Goal: Task Accomplishment & Management: Manage account settings

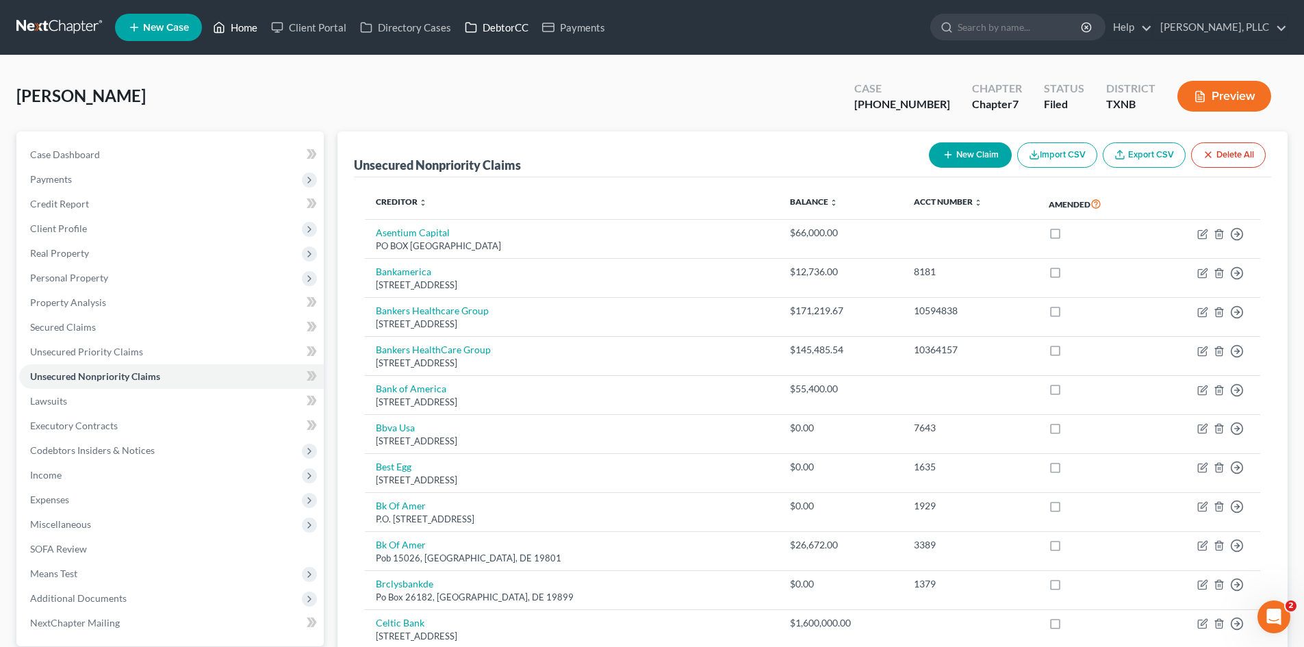
drag, startPoint x: 249, startPoint y: 26, endPoint x: 528, endPoint y: 34, distance: 278.8
click at [249, 26] on link "Home" at bounding box center [235, 27] width 58 height 25
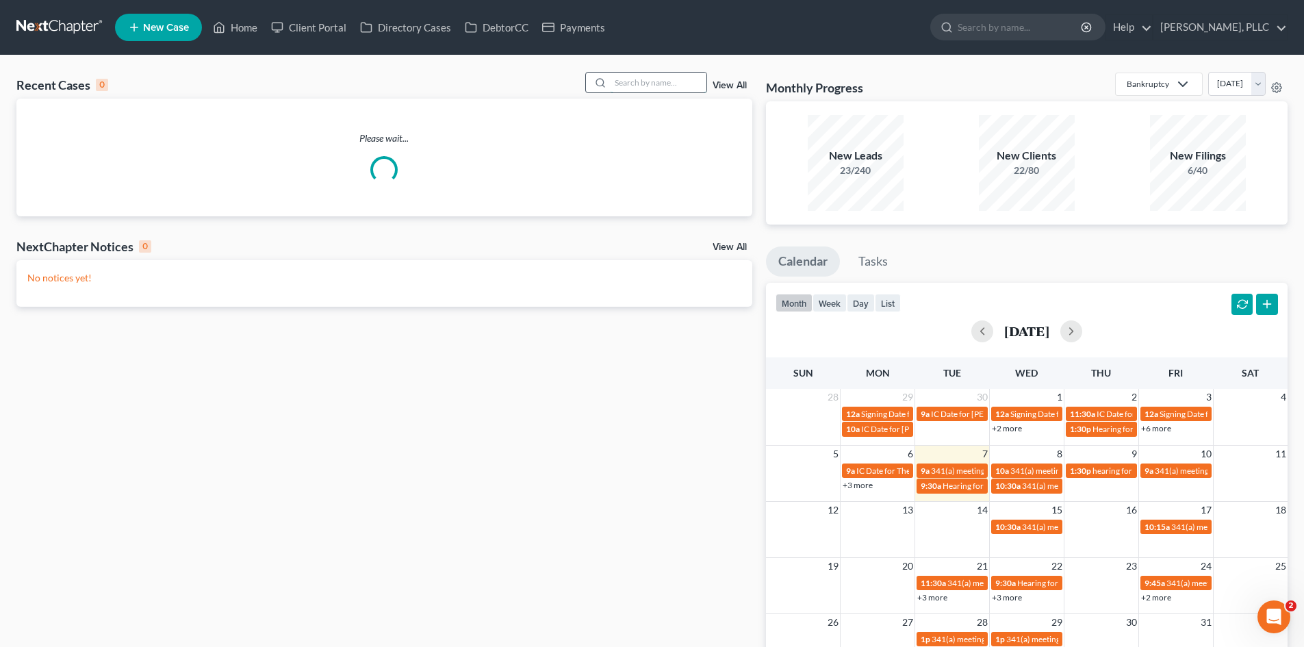
click at [650, 76] on input "search" at bounding box center [659, 83] width 96 height 20
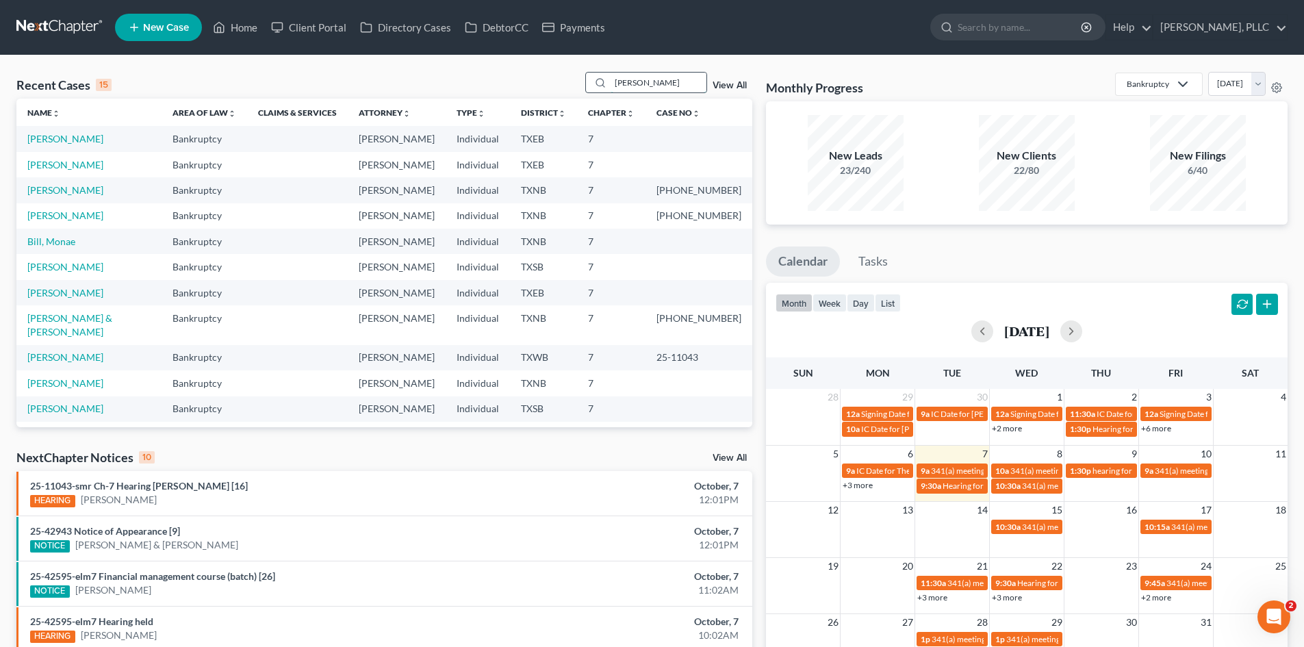
type input "[PERSON_NAME]"
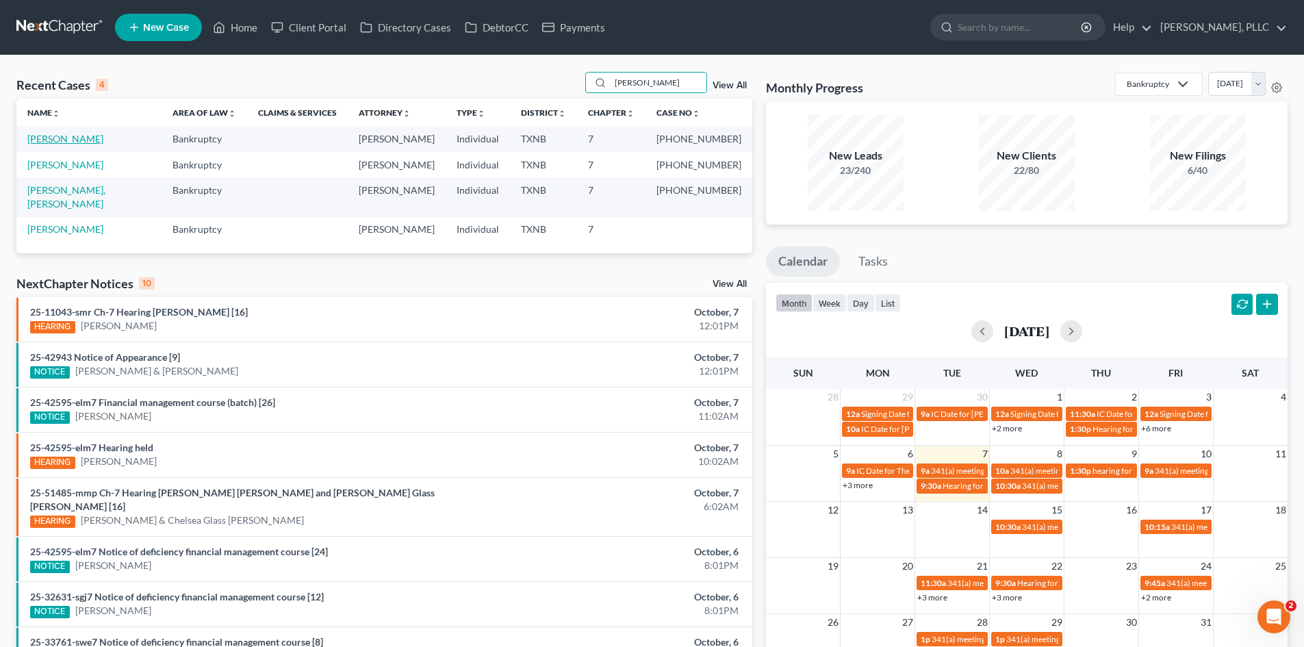
click at [58, 140] on link "[PERSON_NAME]" at bounding box center [65, 139] width 76 height 12
select select "4"
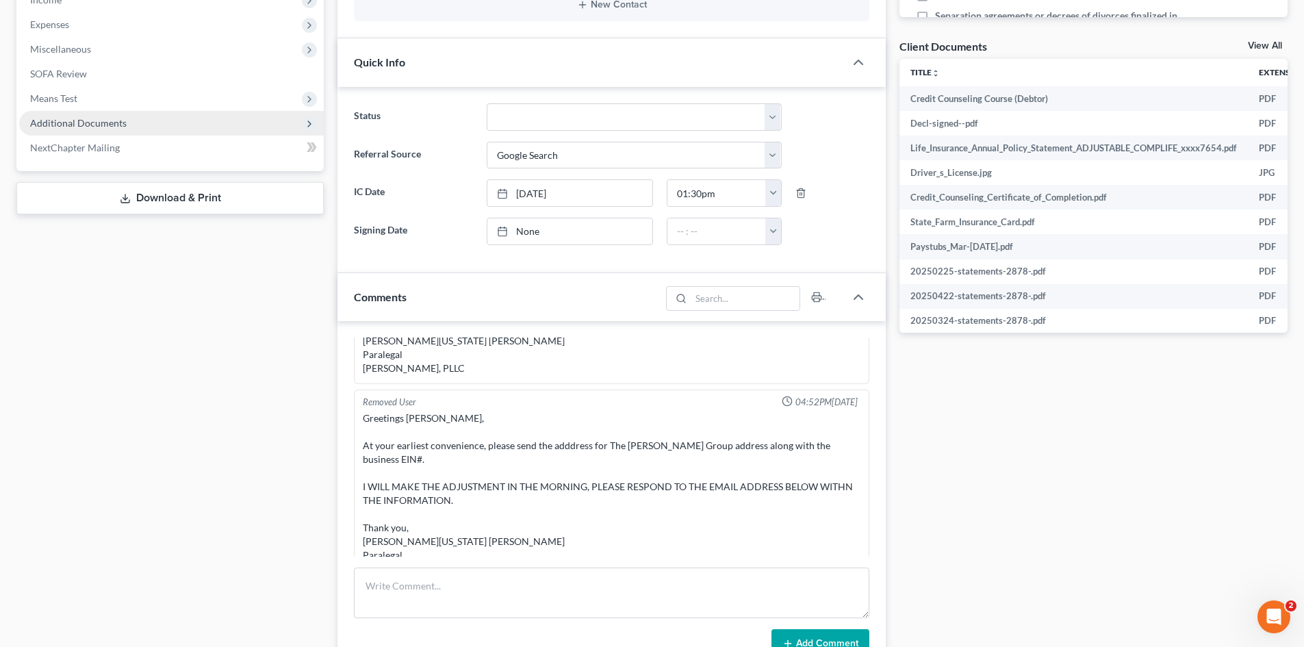
scroll to position [479, 0]
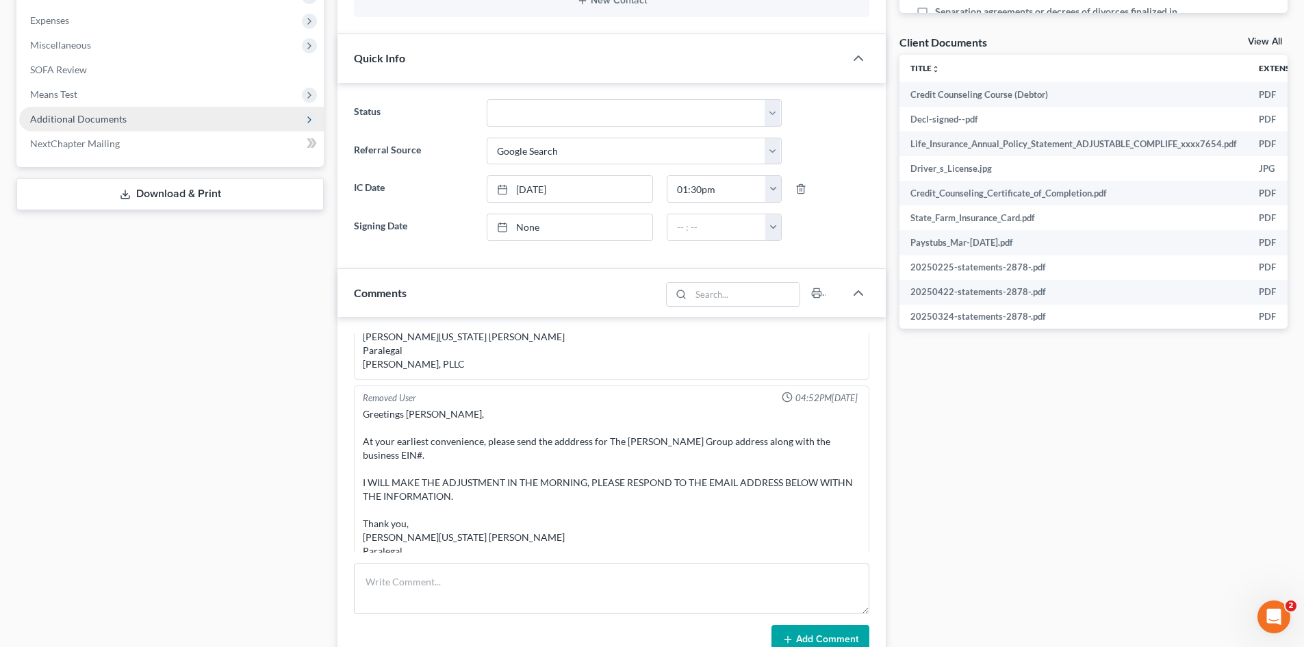
click at [101, 120] on span "Additional Documents" at bounding box center [78, 119] width 97 height 12
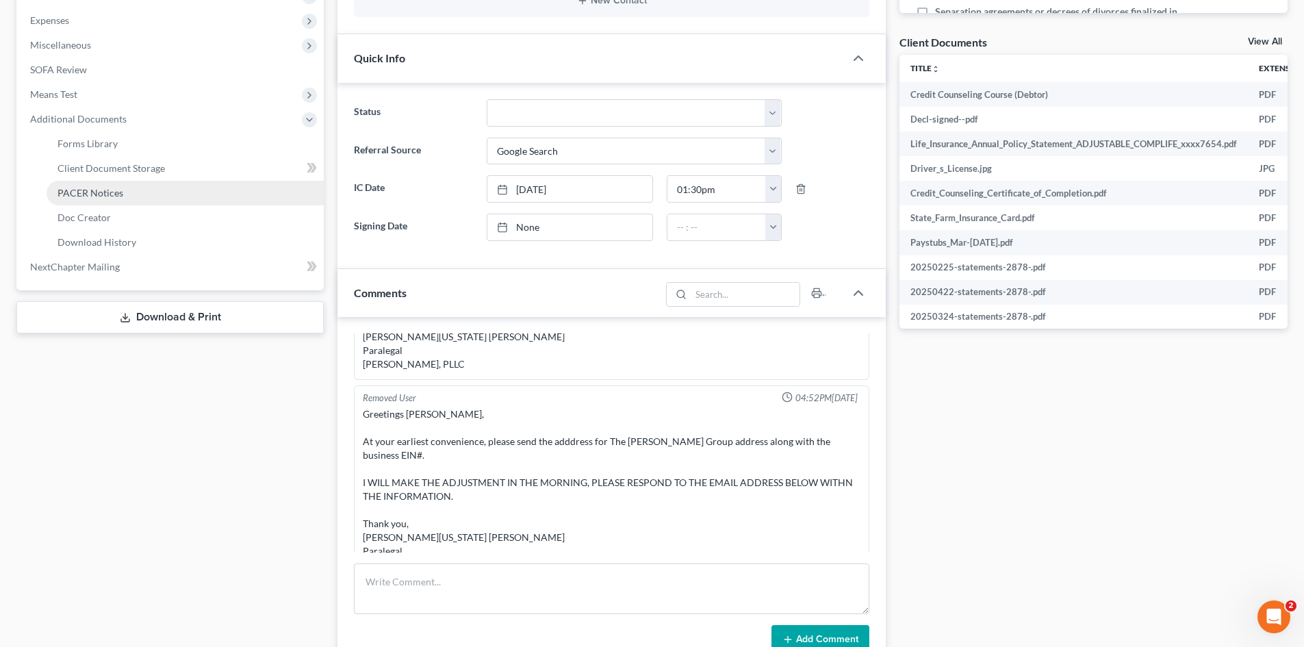
click at [128, 191] on link "PACER Notices" at bounding box center [185, 193] width 277 height 25
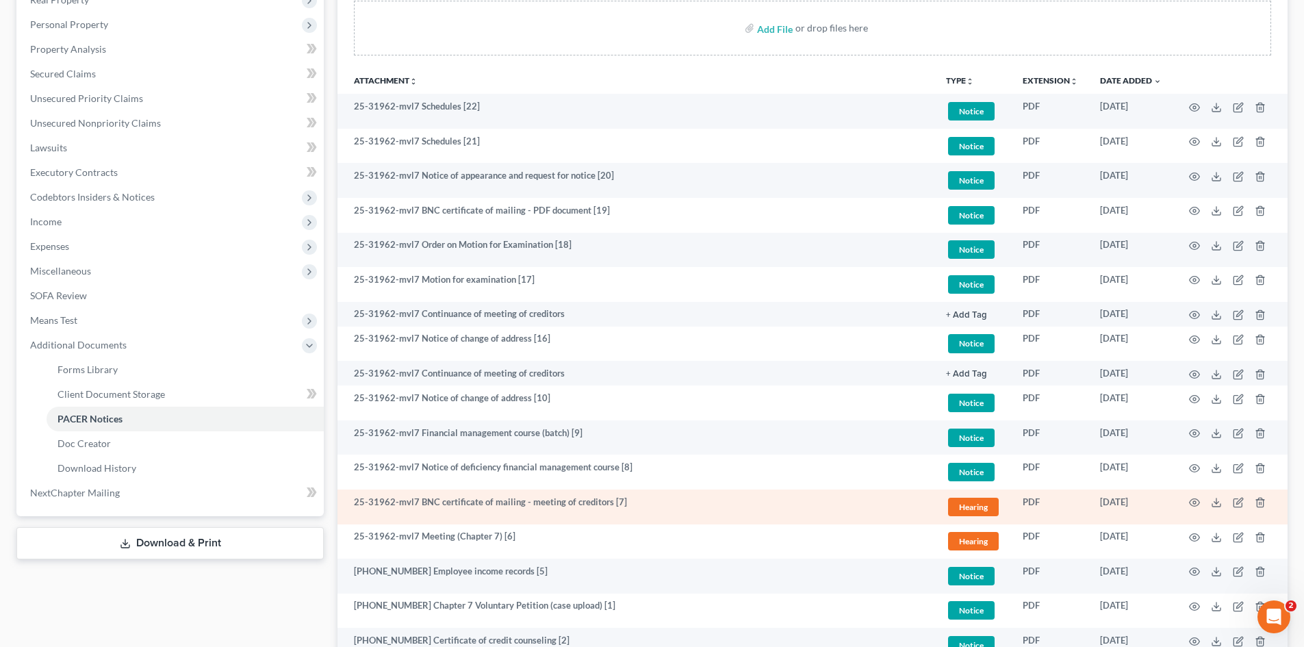
scroll to position [170, 0]
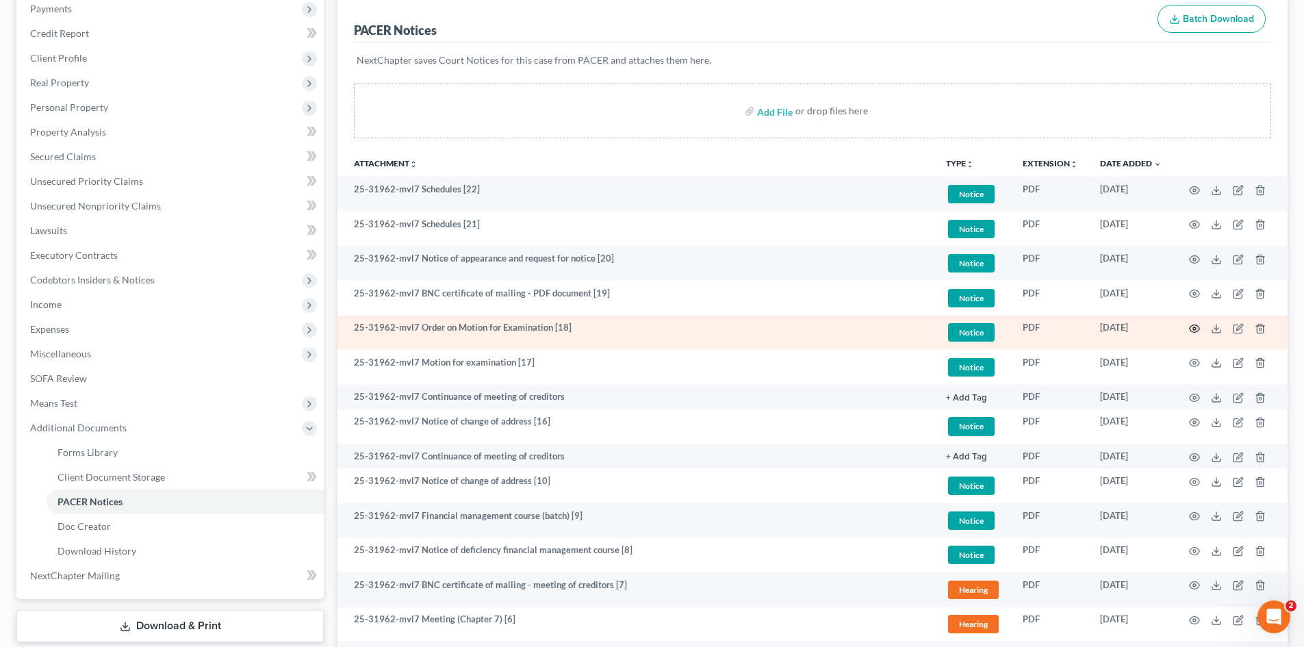
click at [1193, 330] on icon "button" at bounding box center [1194, 328] width 11 height 11
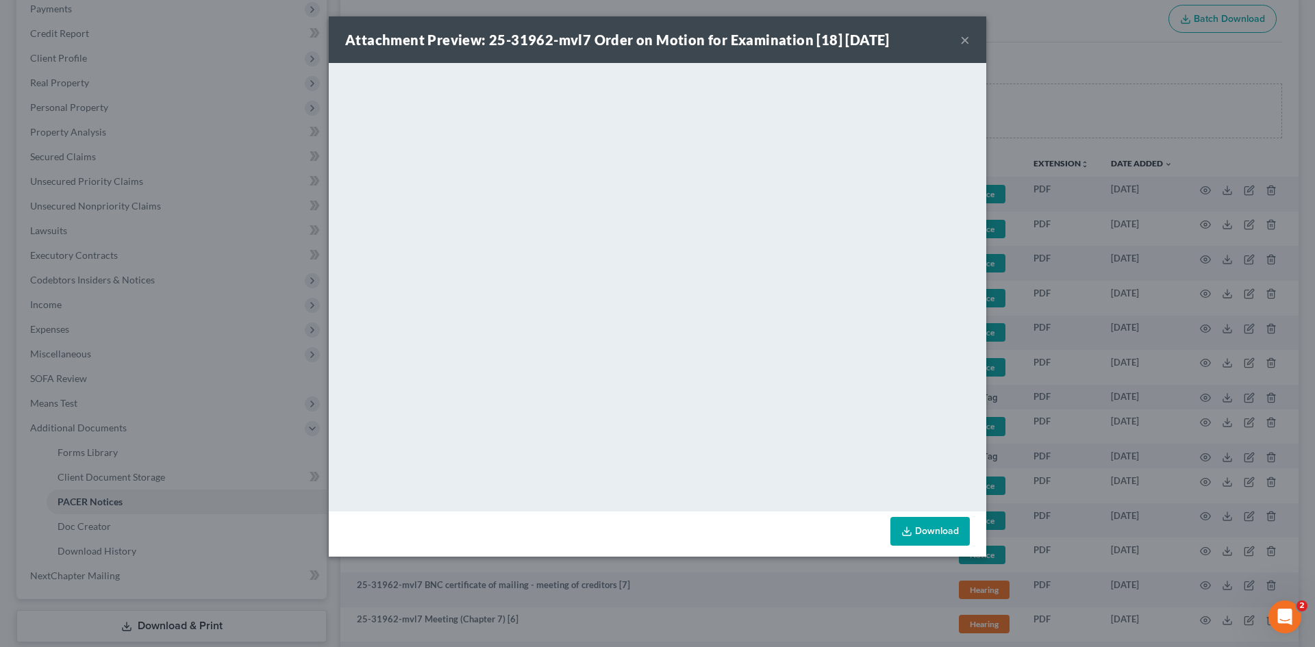
click at [967, 40] on button "×" at bounding box center [965, 39] width 10 height 16
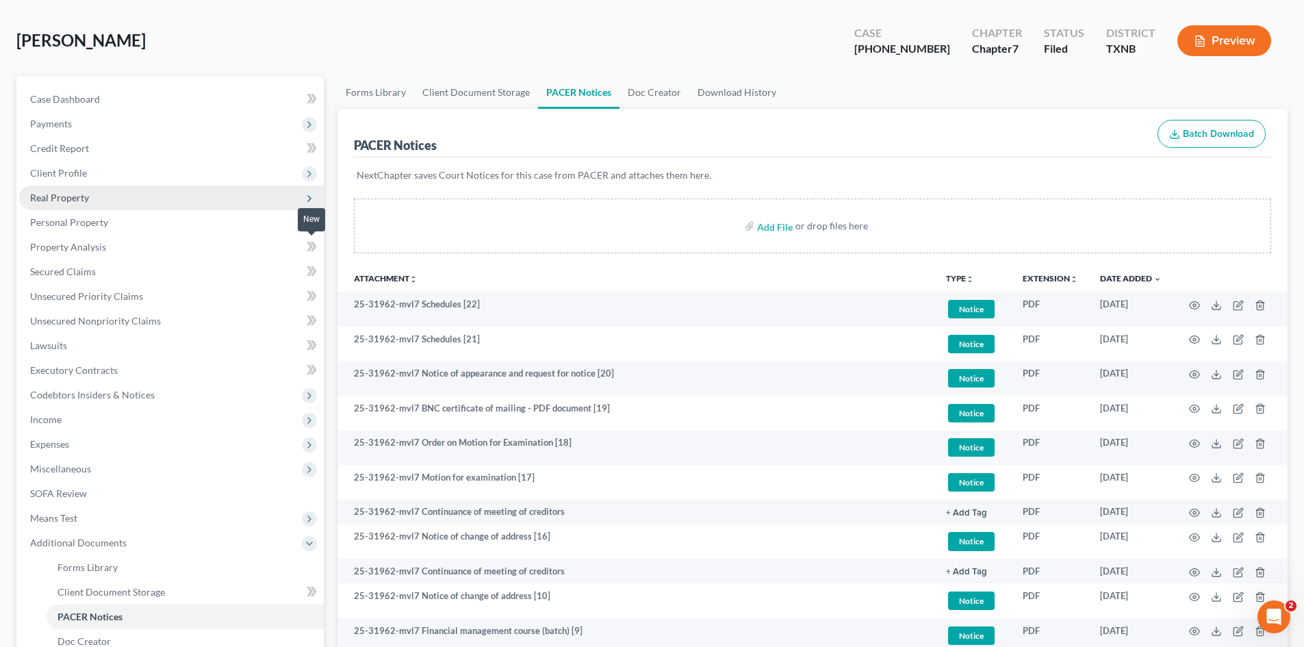
scroll to position [0, 0]
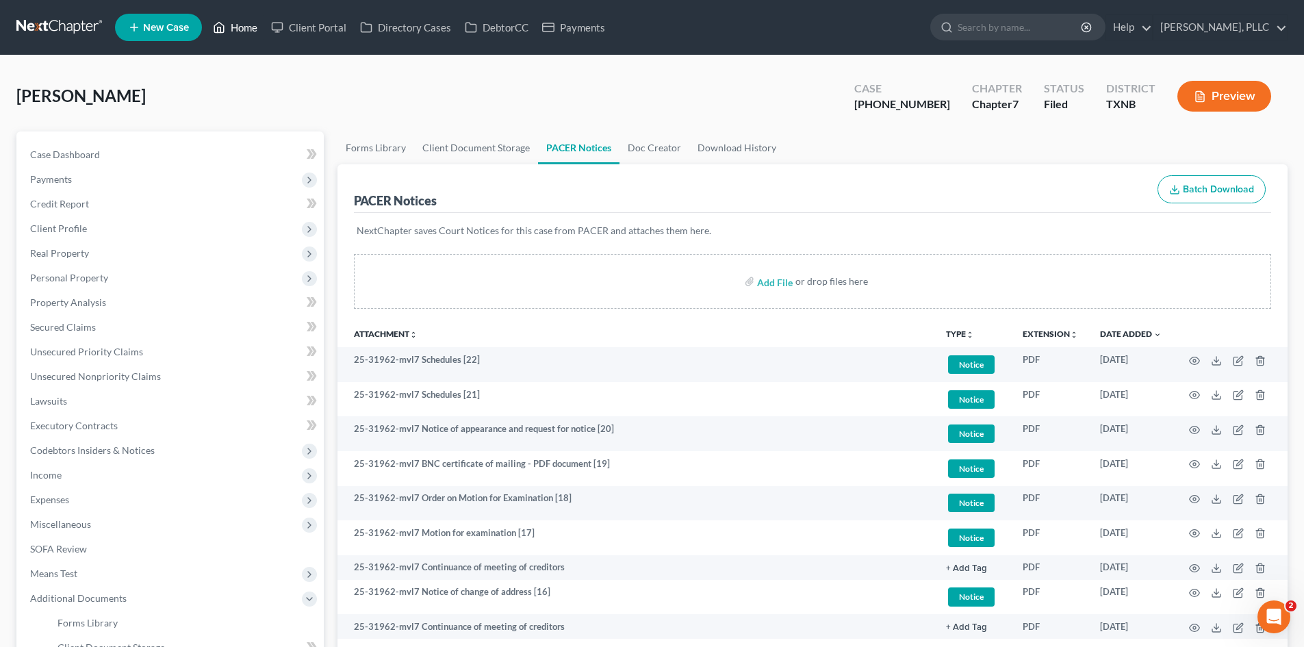
click at [240, 37] on link "Home" at bounding box center [235, 27] width 58 height 25
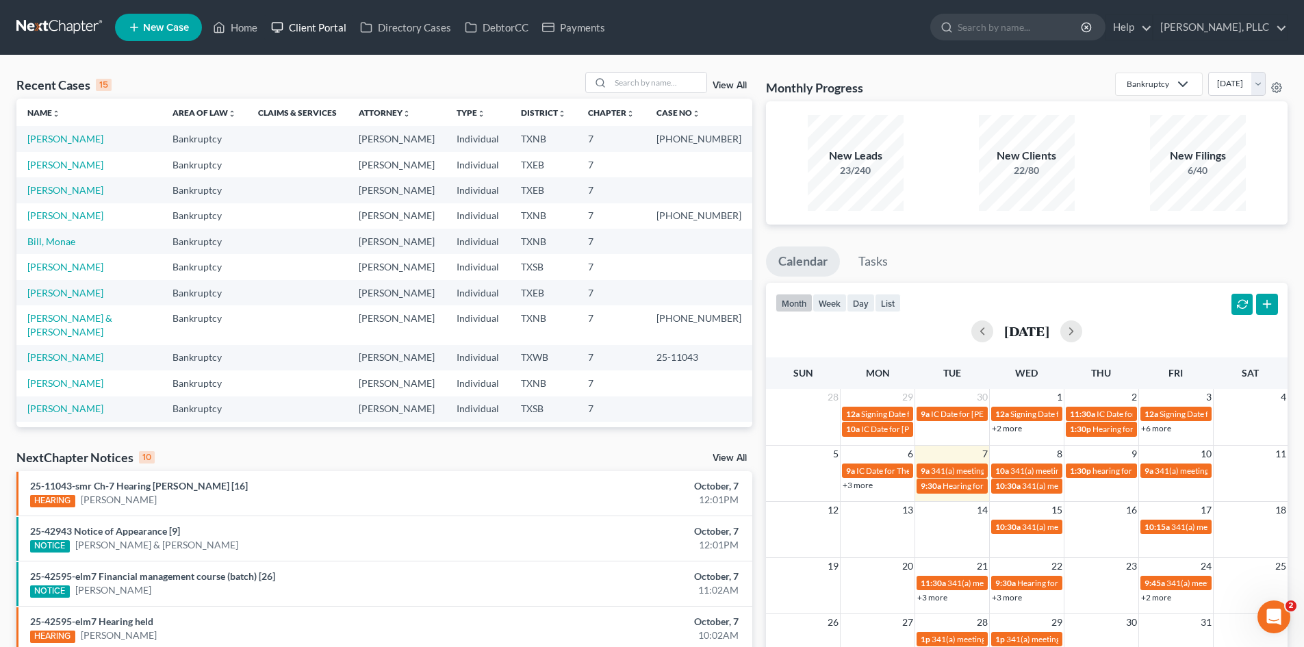
click at [314, 34] on link "Client Portal" at bounding box center [308, 27] width 89 height 25
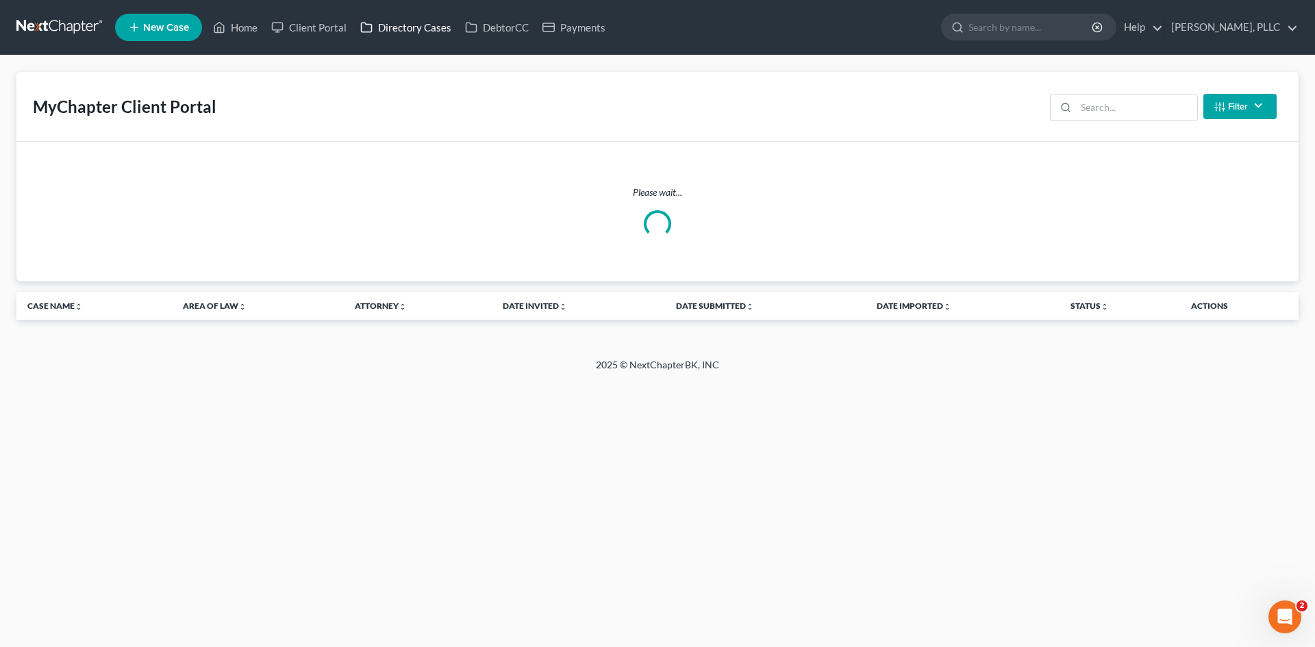
click at [401, 32] on link "Directory Cases" at bounding box center [405, 27] width 105 height 25
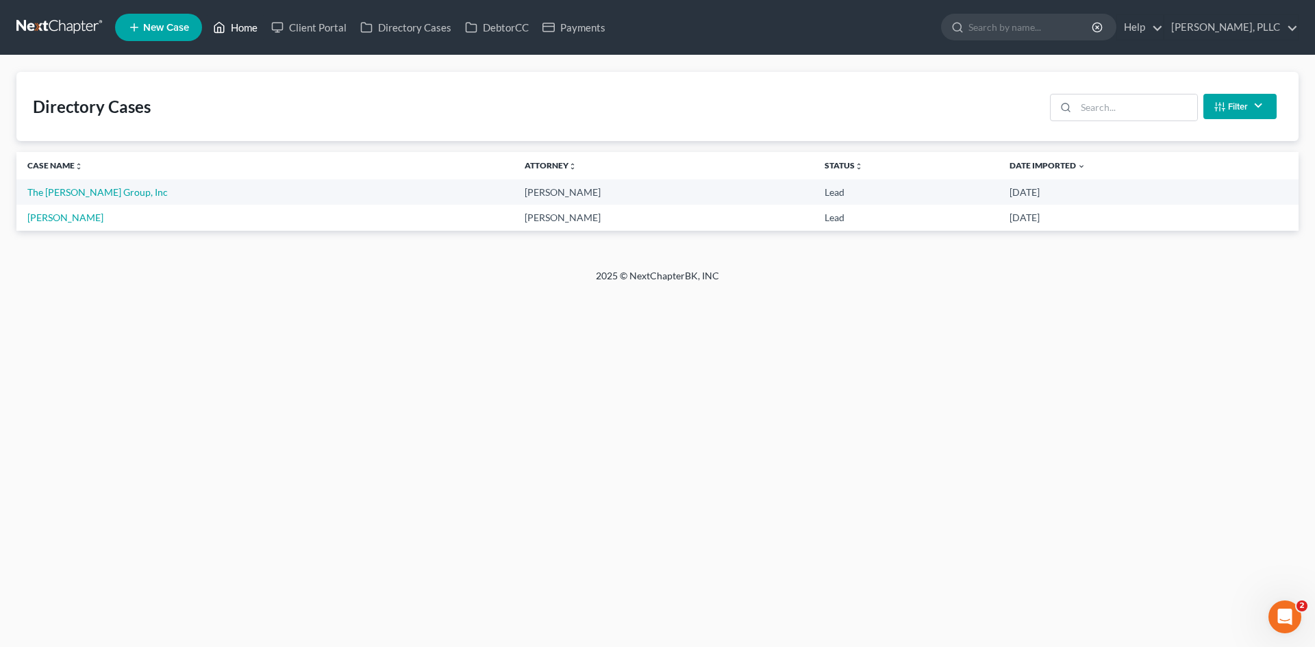
click at [236, 31] on link "Home" at bounding box center [235, 27] width 58 height 25
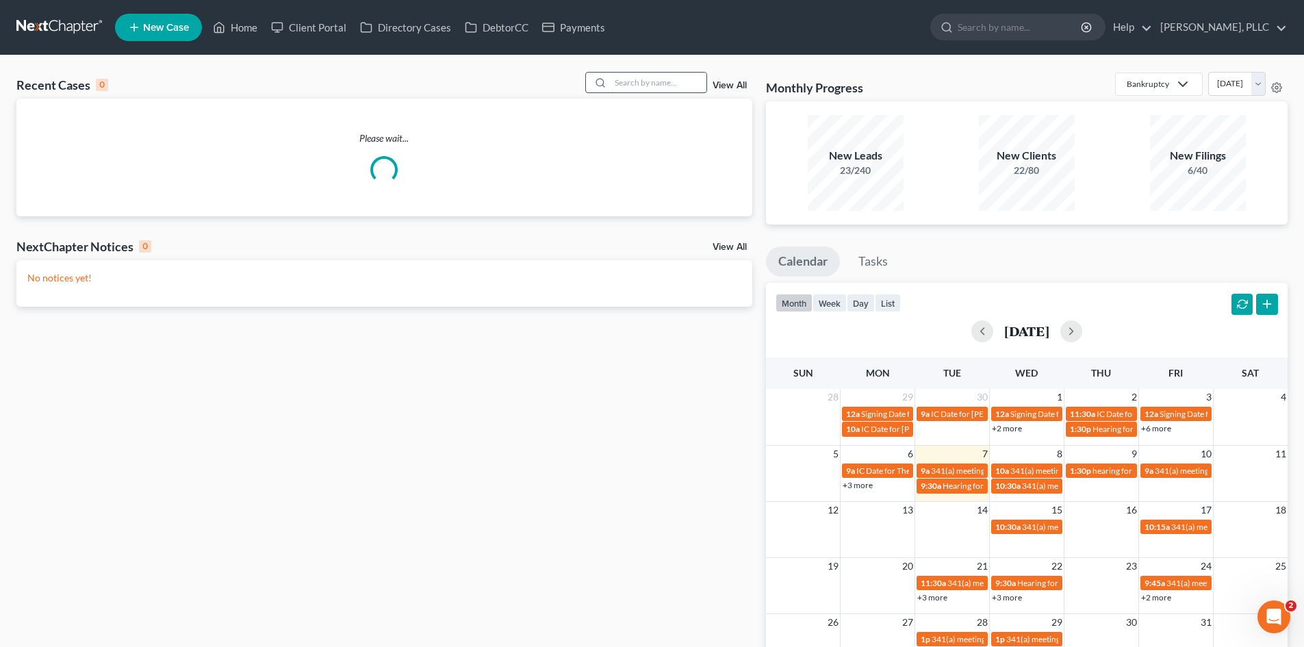
click at [639, 87] on input "search" at bounding box center [659, 83] width 96 height 20
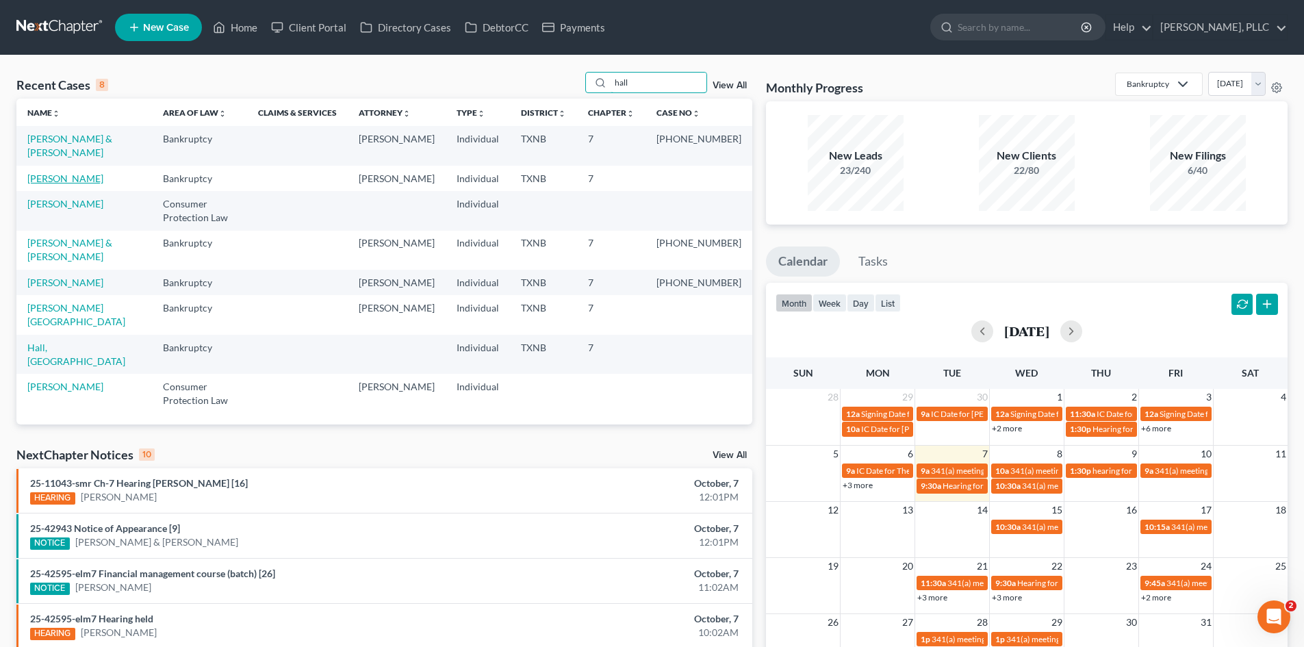
type input "hall"
click at [74, 173] on link "[PERSON_NAME]" at bounding box center [65, 179] width 76 height 12
select select "4"
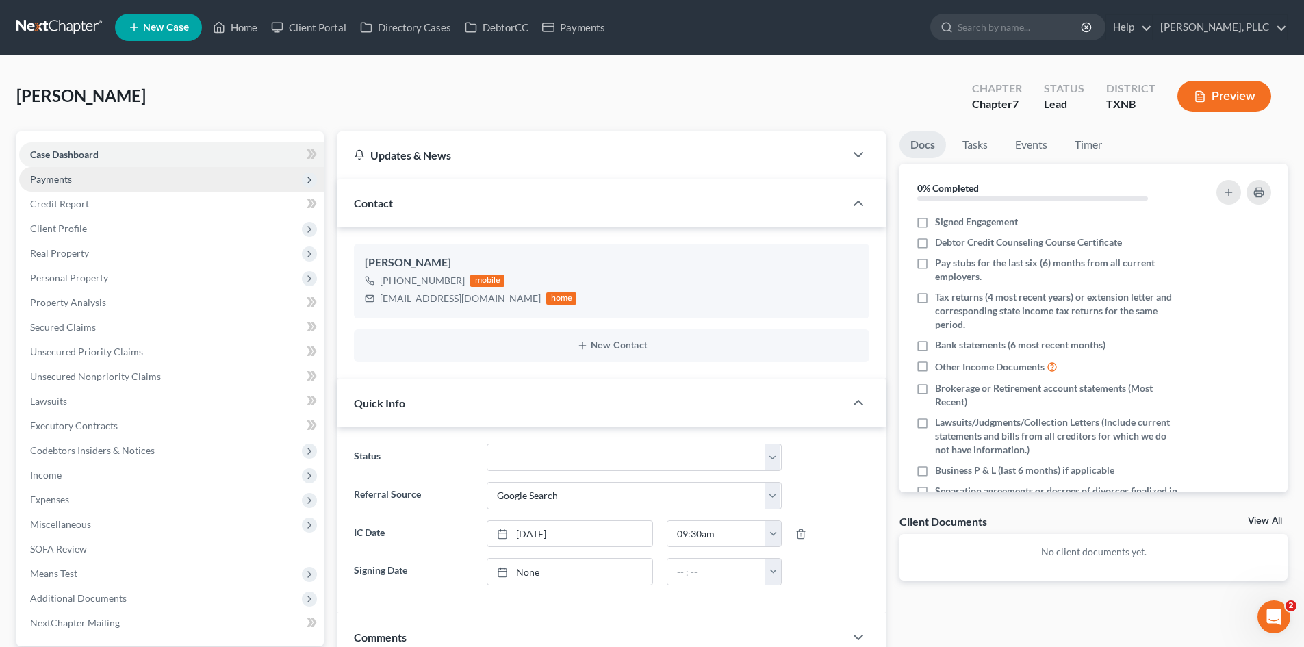
click at [144, 175] on span "Payments" at bounding box center [171, 179] width 305 height 25
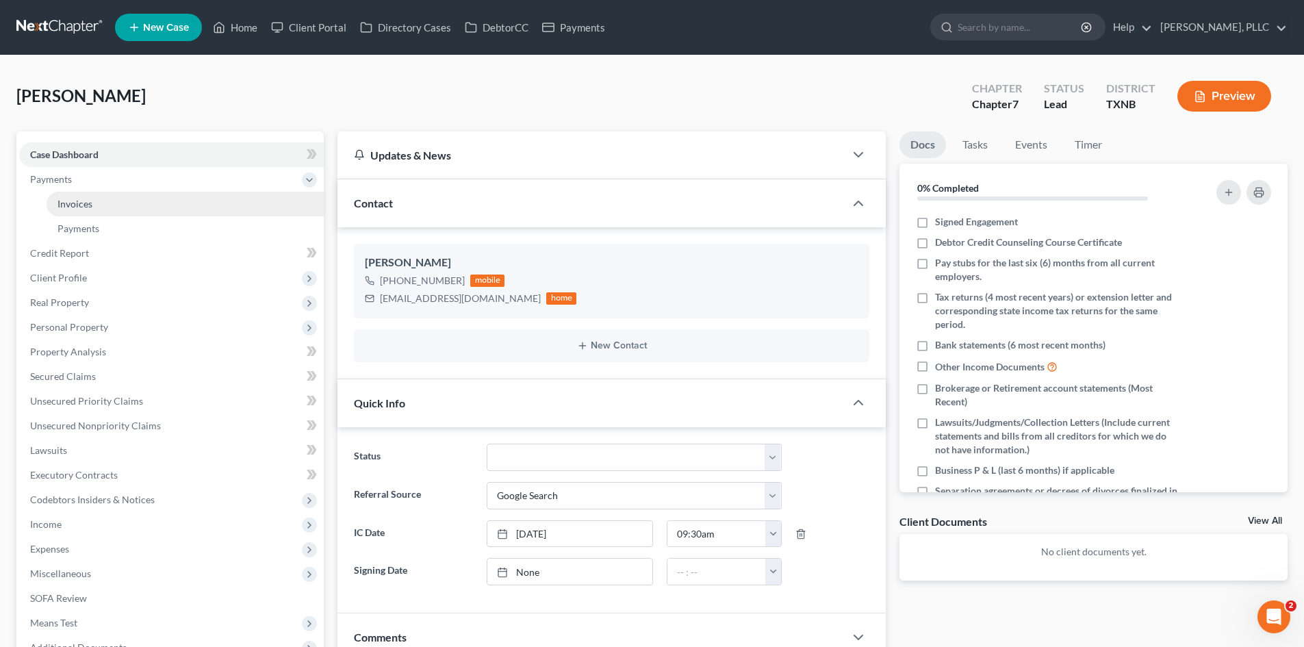
click at [145, 194] on link "Invoices" at bounding box center [185, 204] width 277 height 25
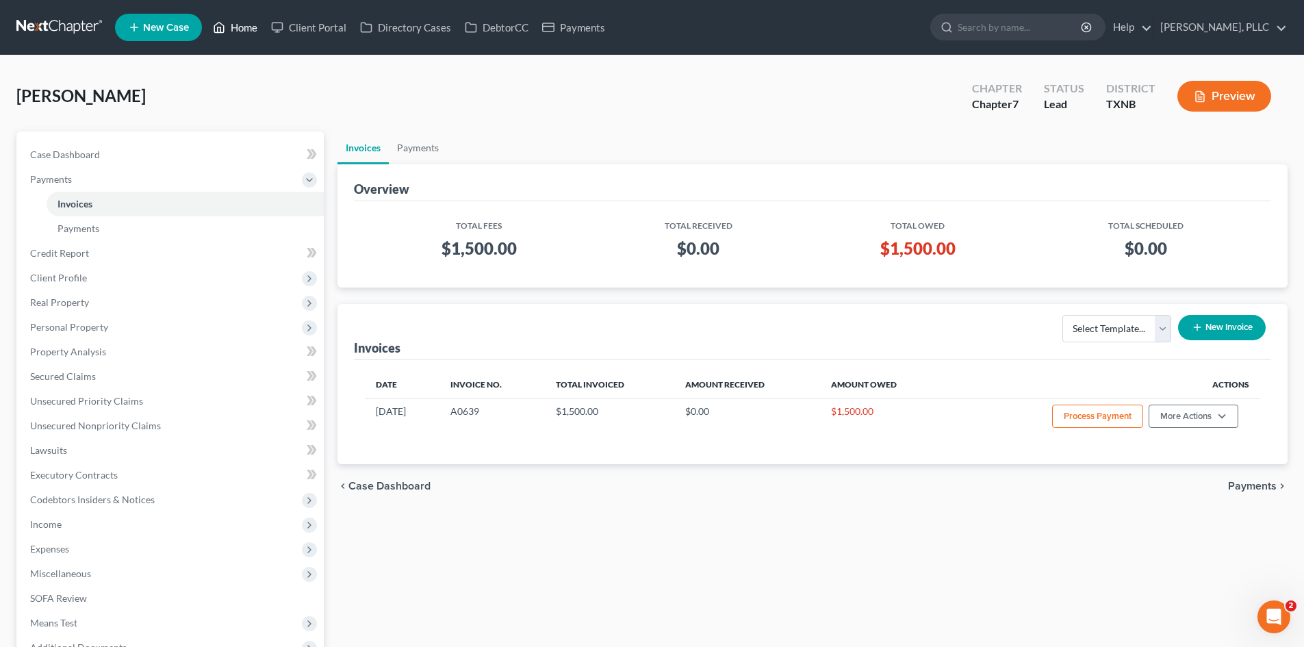
click at [239, 28] on link "Home" at bounding box center [235, 27] width 58 height 25
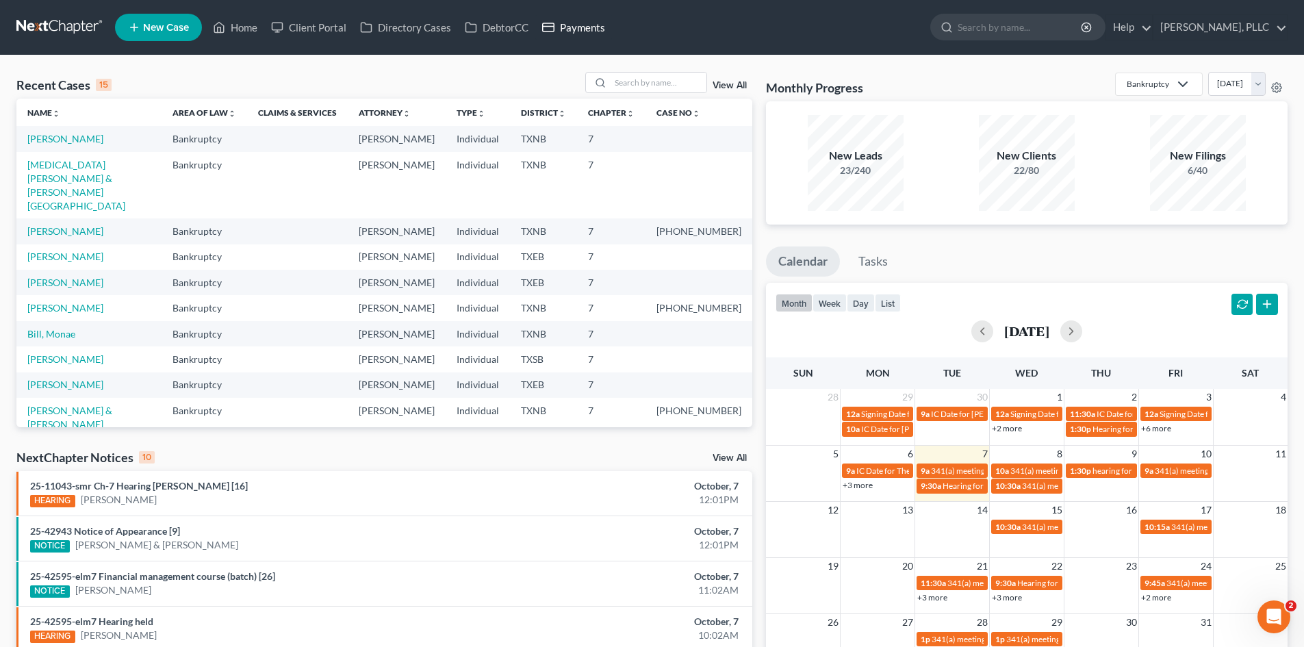
click at [587, 27] on link "Payments" at bounding box center [573, 27] width 77 height 25
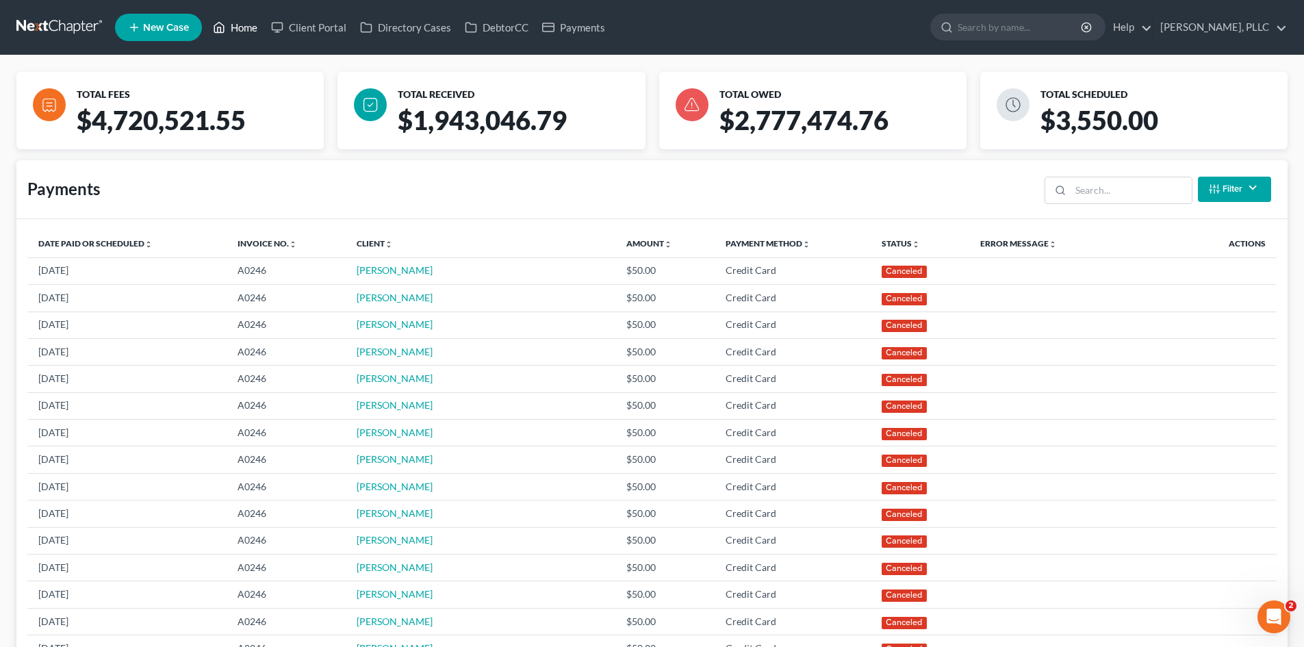
click at [254, 38] on link "Home" at bounding box center [235, 27] width 58 height 25
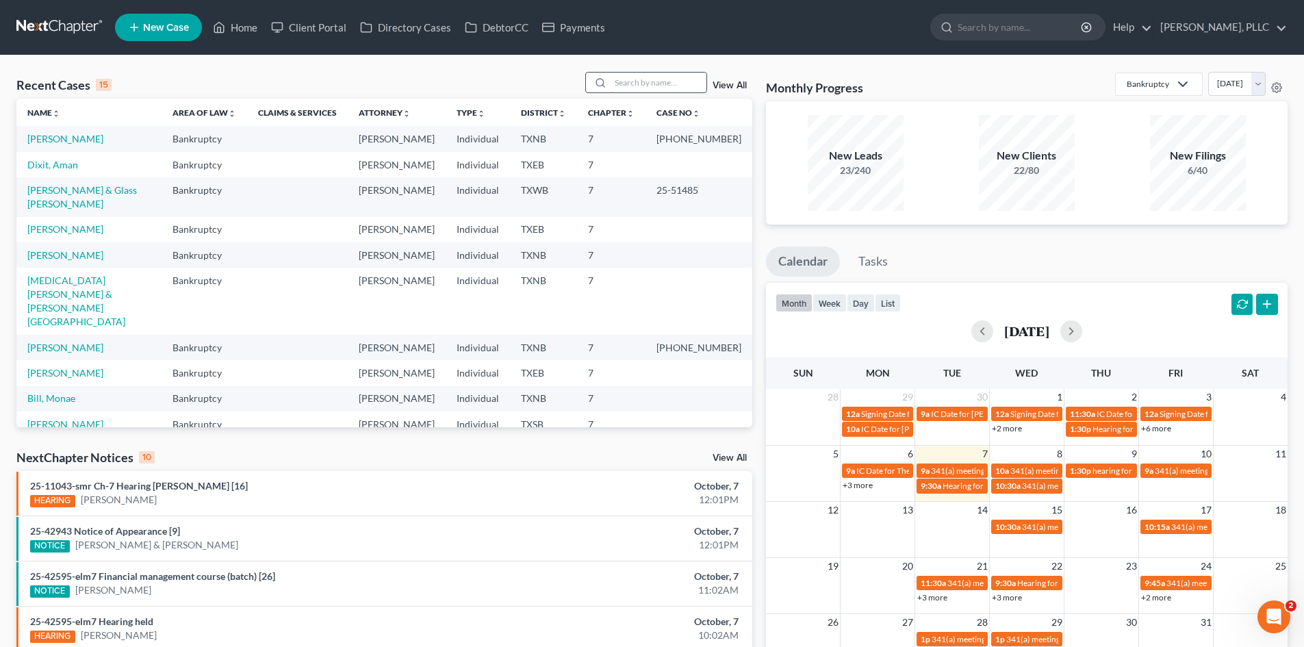
click at [631, 85] on input "search" at bounding box center [659, 83] width 96 height 20
type input "king"
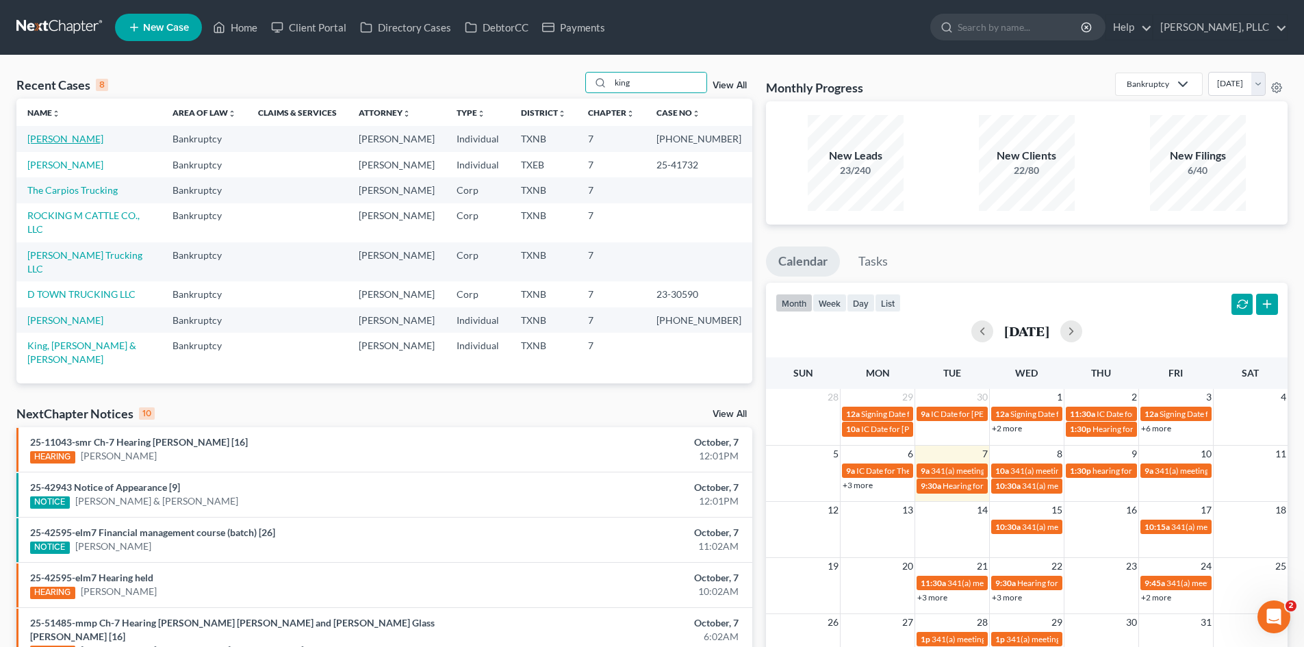
click at [42, 140] on link "[PERSON_NAME]" at bounding box center [65, 139] width 76 height 12
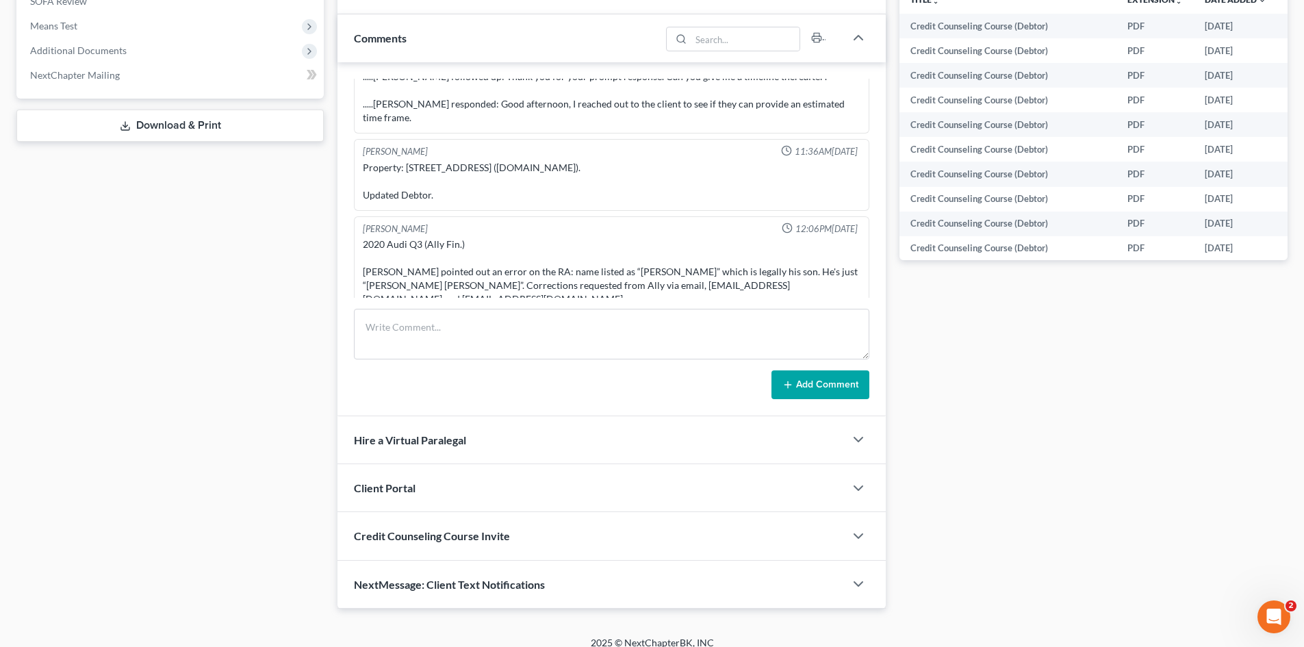
scroll to position [2097, 0]
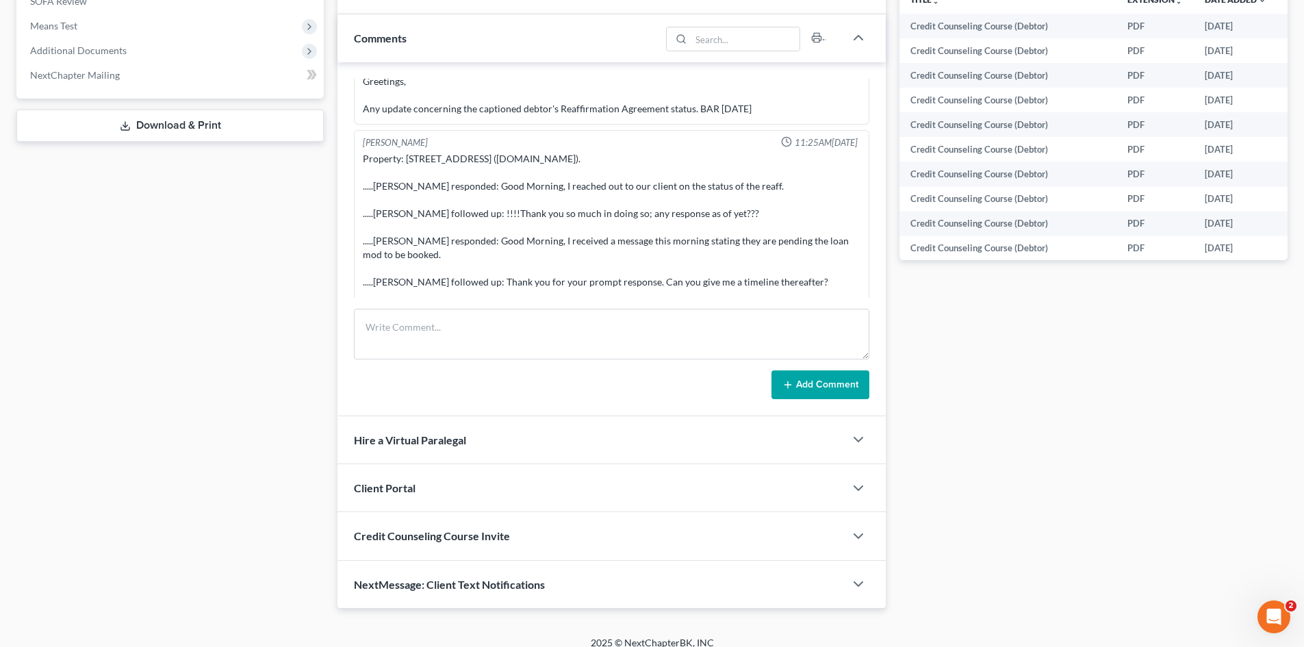
click at [278, 335] on div "Case Dashboard Payments Invoices Payments Payments Credit Report Client Profile" at bounding box center [170, 96] width 321 height 1025
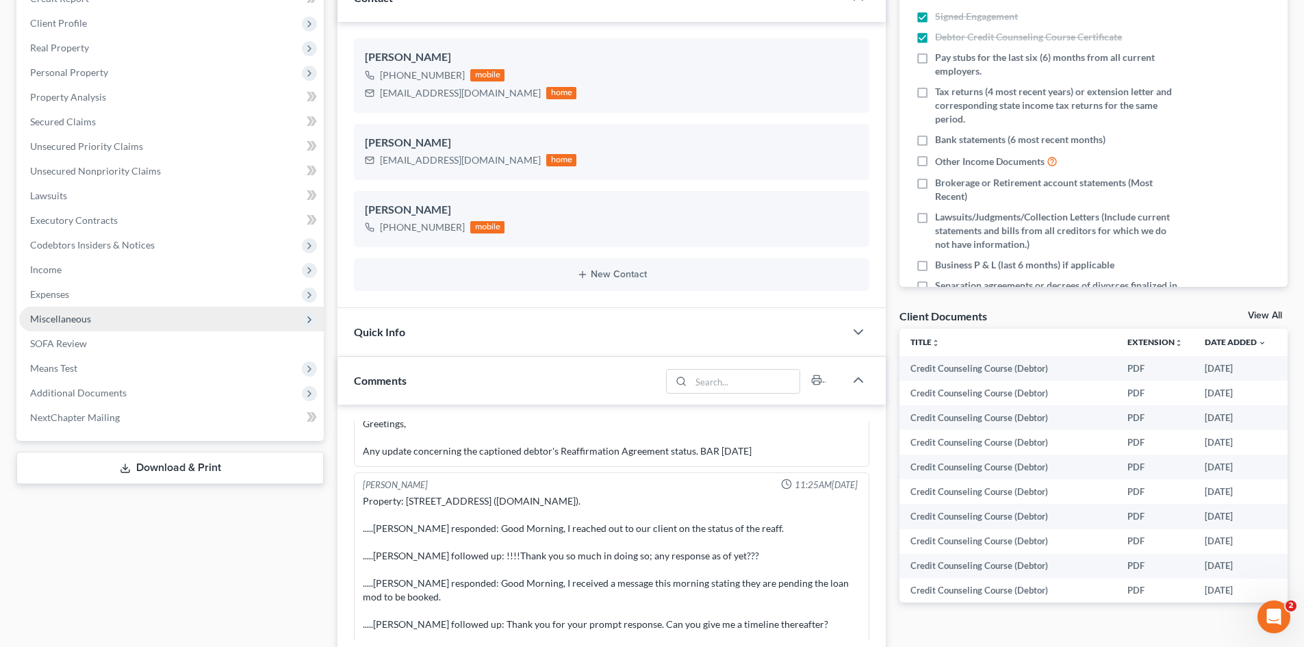
scroll to position [0, 0]
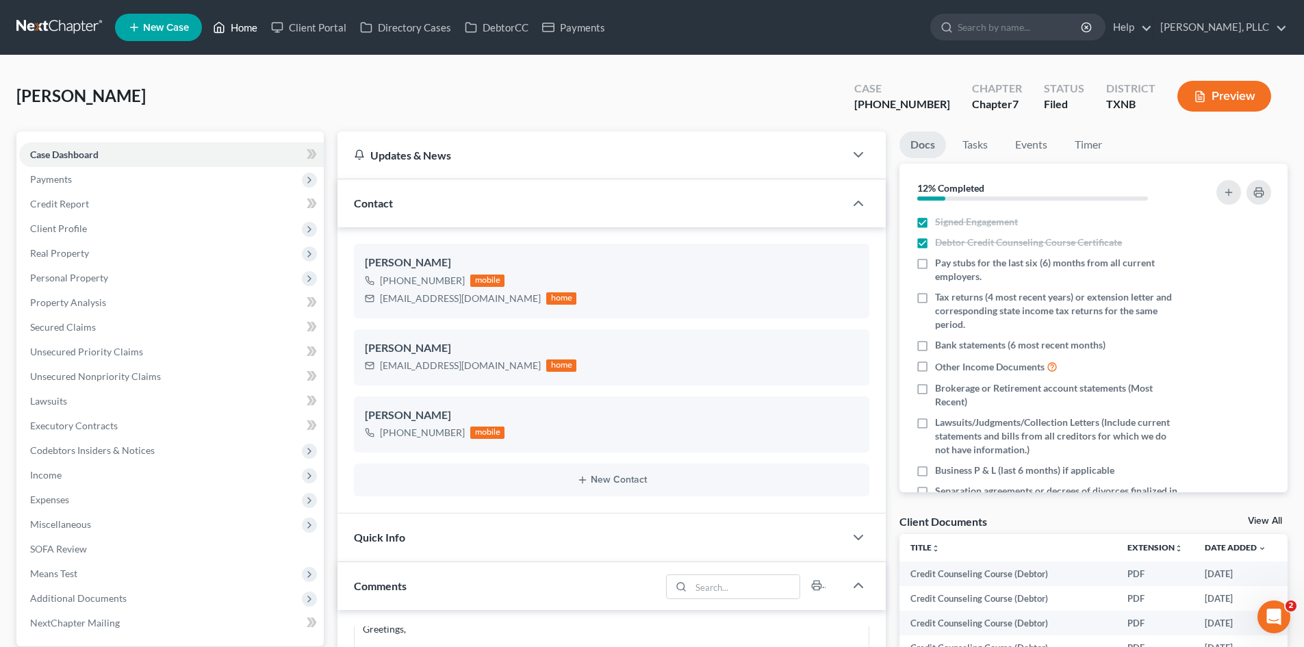
click at [233, 38] on link "Home" at bounding box center [235, 27] width 58 height 25
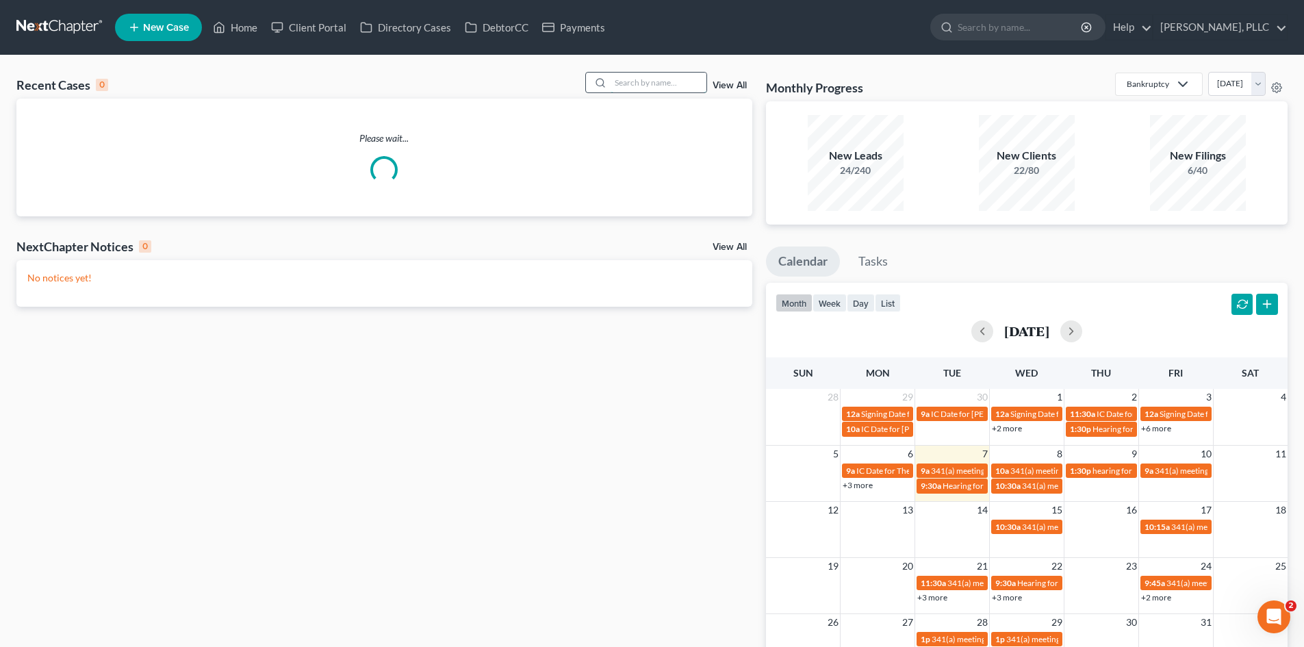
click at [667, 84] on input "search" at bounding box center [659, 83] width 96 height 20
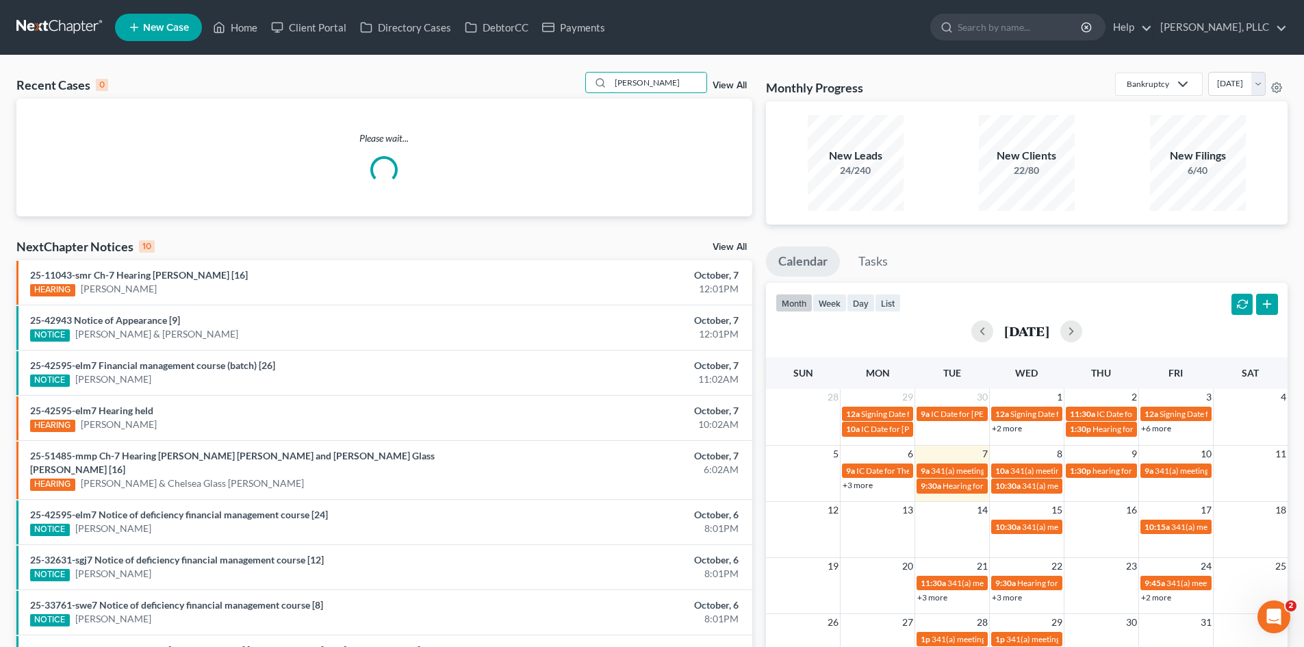
type input "[PERSON_NAME]"
click at [935, 258] on ul "Calendar Tasks" at bounding box center [1027, 264] width 522 height 36
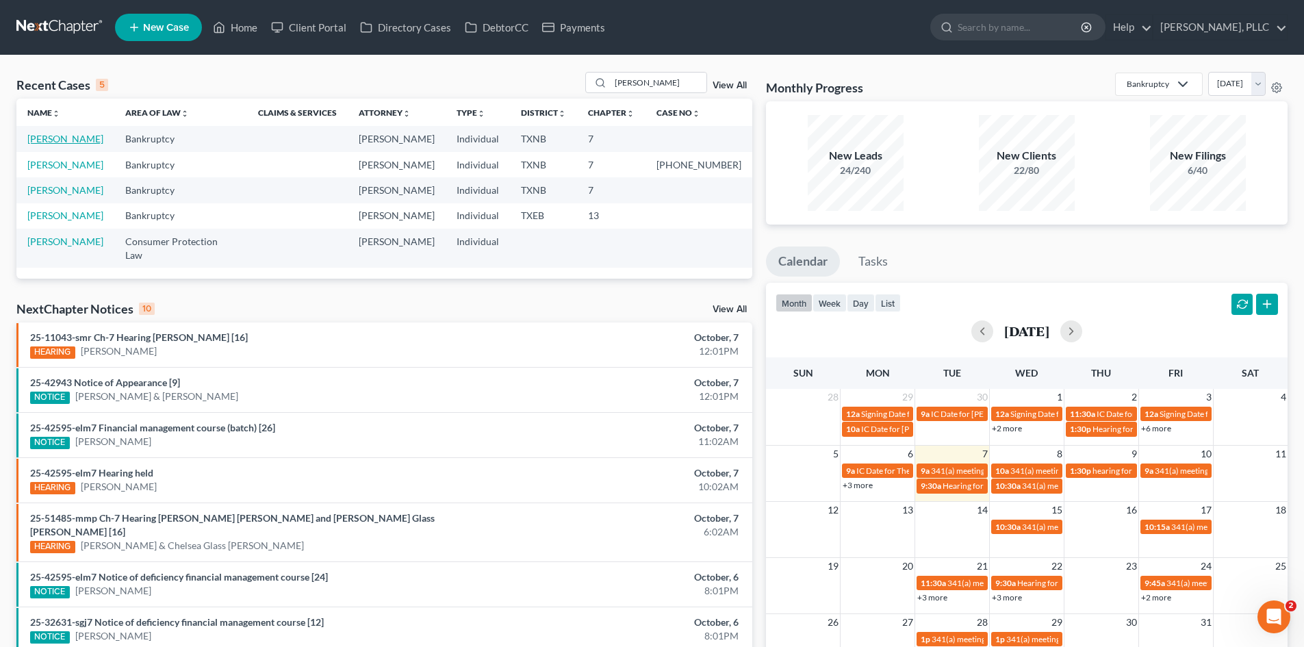
click at [51, 141] on link "[PERSON_NAME]" at bounding box center [65, 139] width 76 height 12
select select "6"
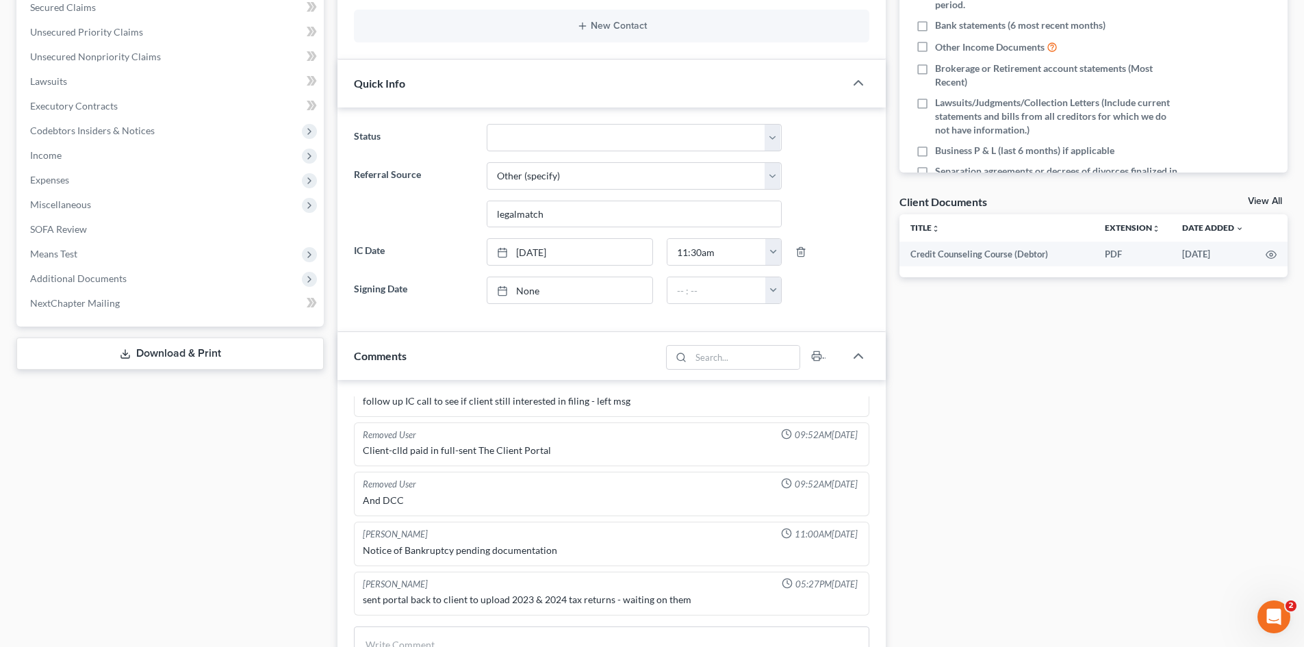
scroll to position [548, 0]
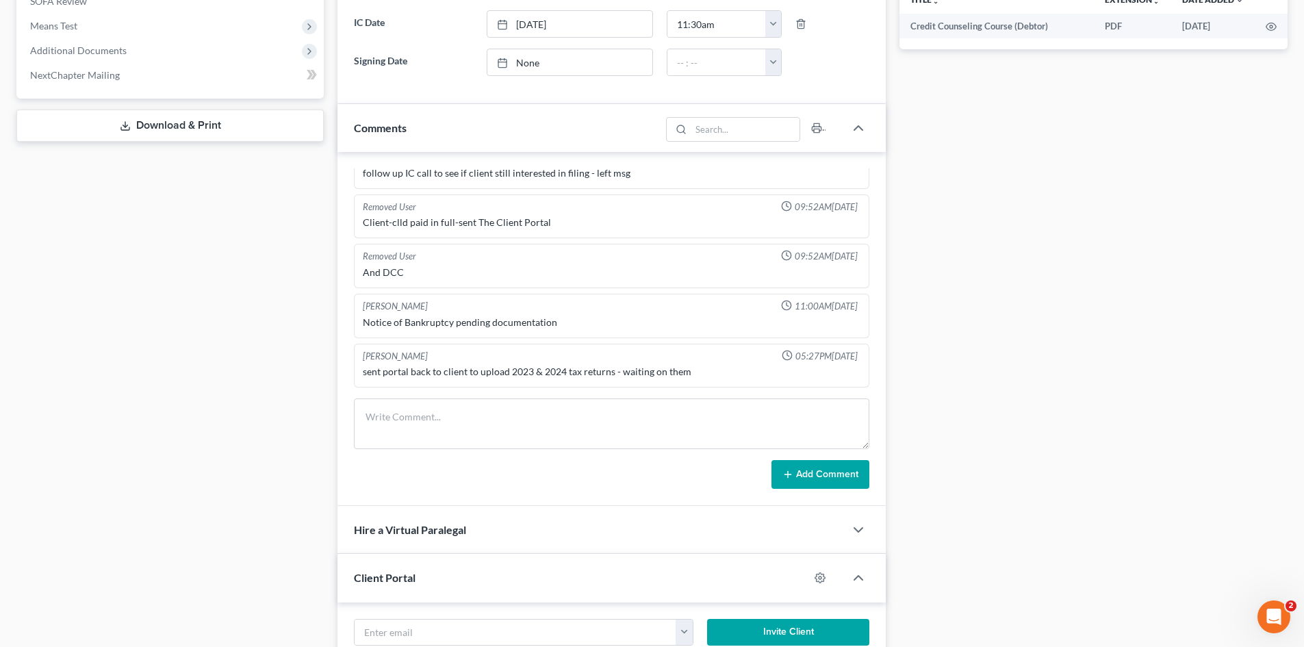
click at [277, 433] on div "Case Dashboard Payments Invoices Payments Payments Credit Report Client Profile" at bounding box center [170, 219] width 321 height 1271
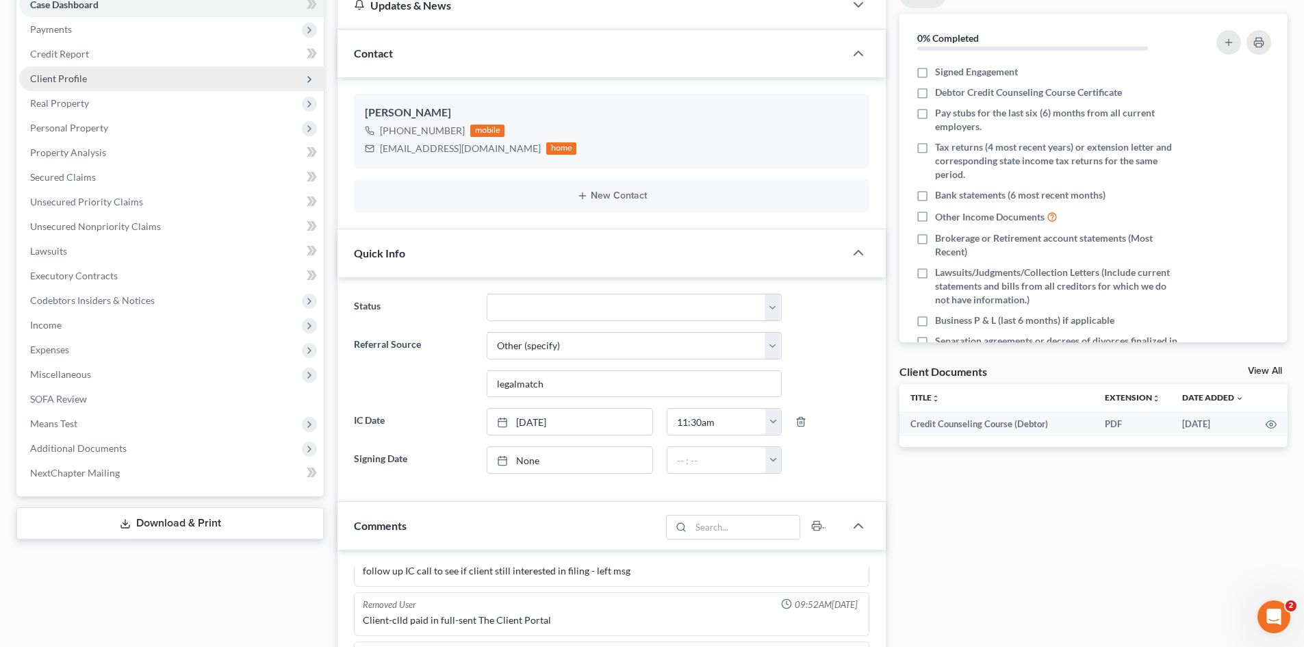
scroll to position [0, 0]
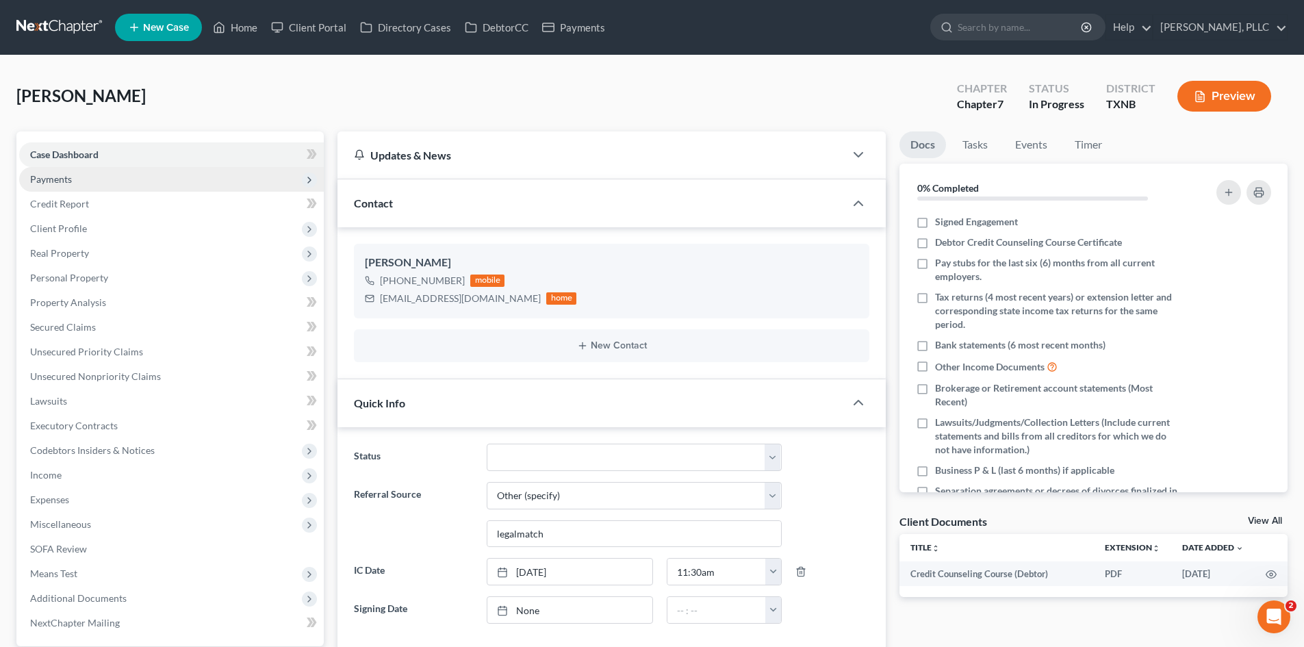
click at [117, 180] on span "Payments" at bounding box center [171, 179] width 305 height 25
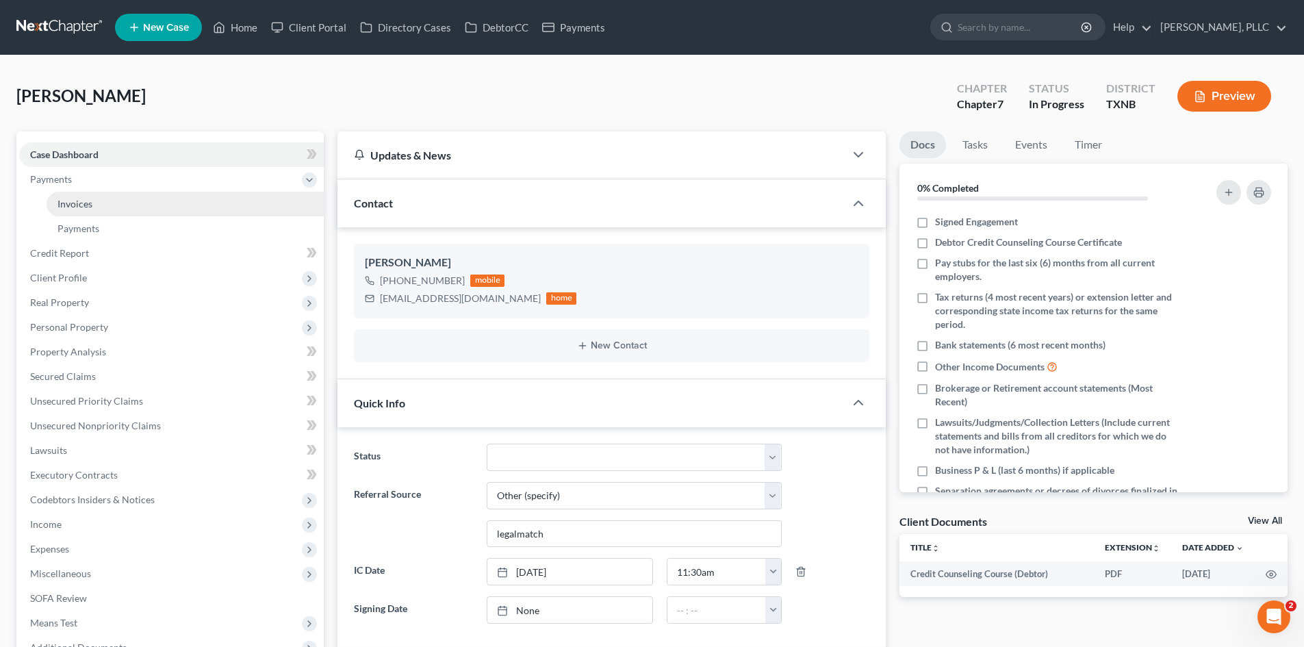
click at [130, 206] on link "Invoices" at bounding box center [185, 204] width 277 height 25
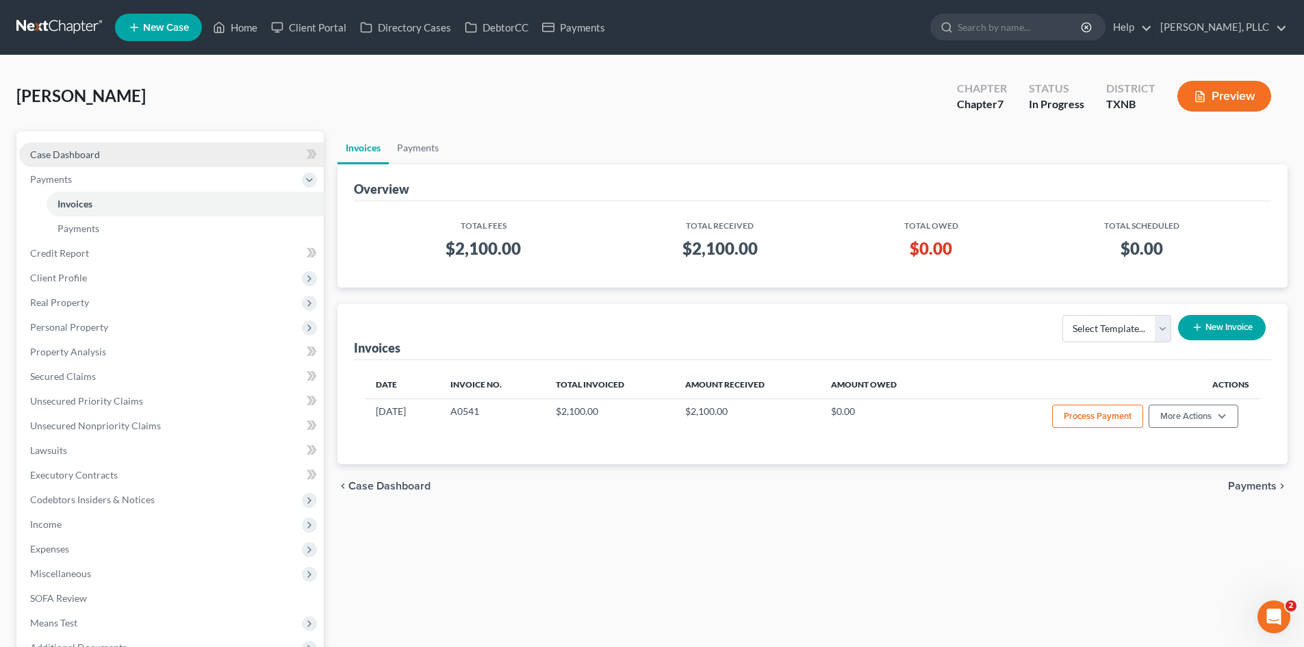
click at [129, 153] on link "Case Dashboard" at bounding box center [171, 154] width 305 height 25
select select "6"
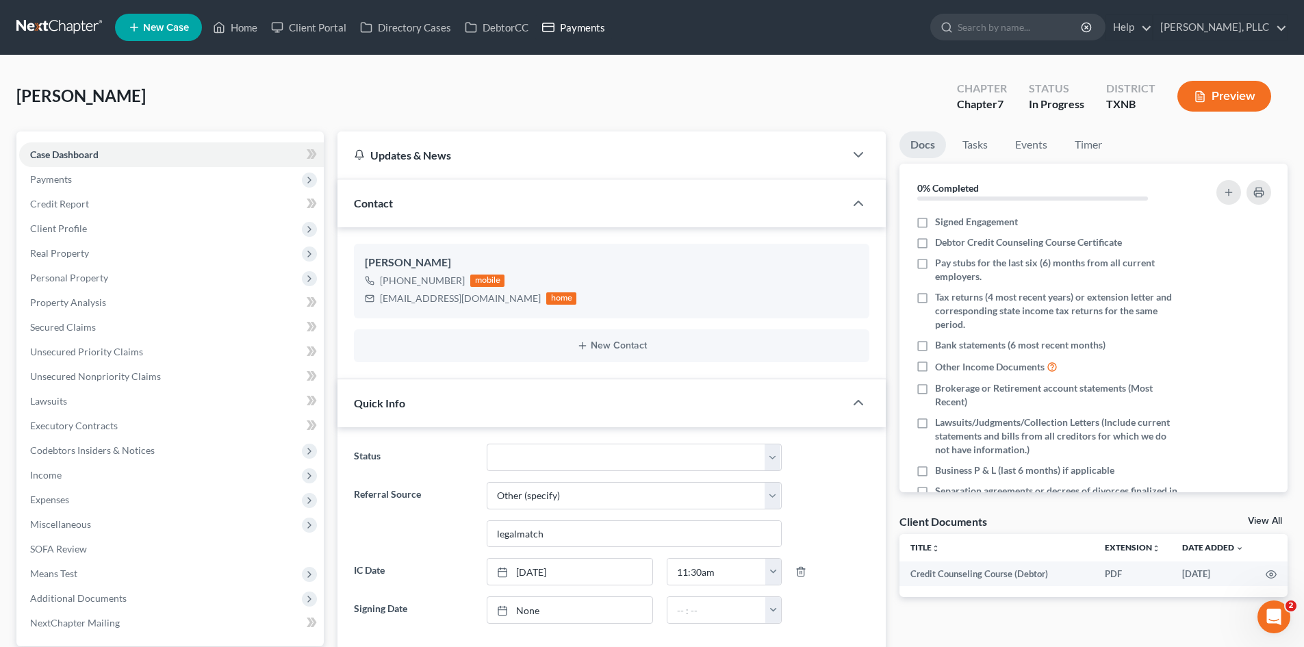
click at [558, 23] on link "Payments" at bounding box center [573, 27] width 77 height 25
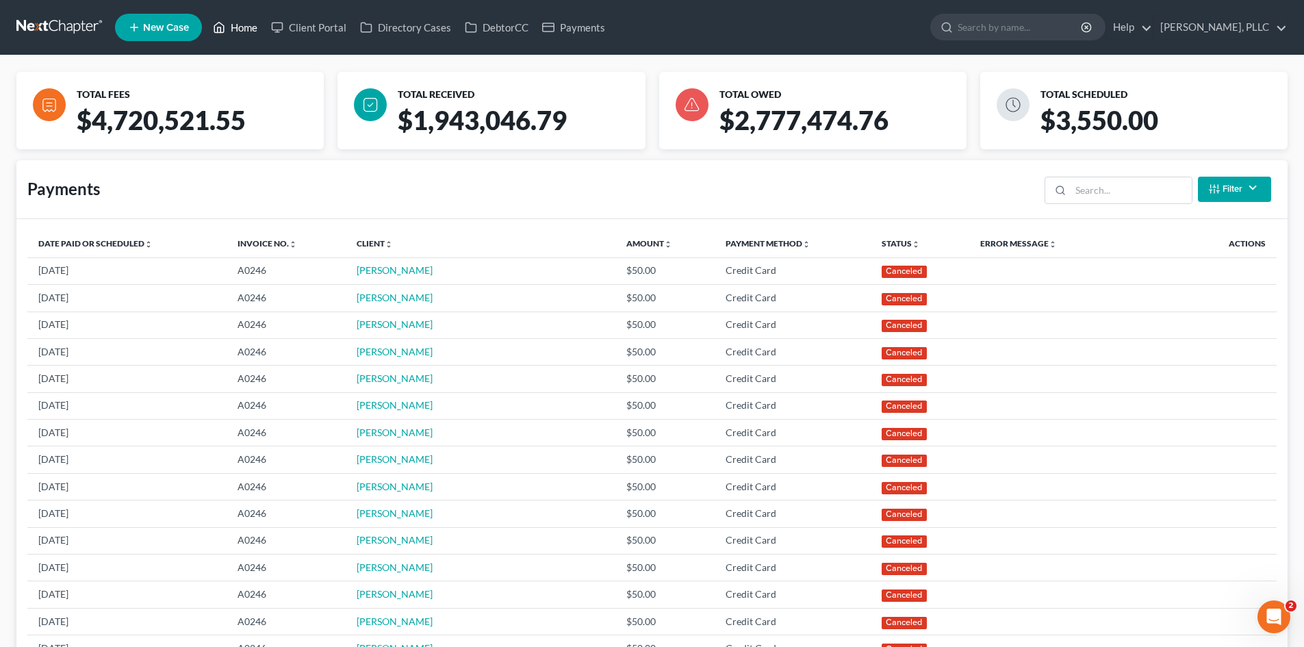
click at [231, 29] on link "Home" at bounding box center [235, 27] width 58 height 25
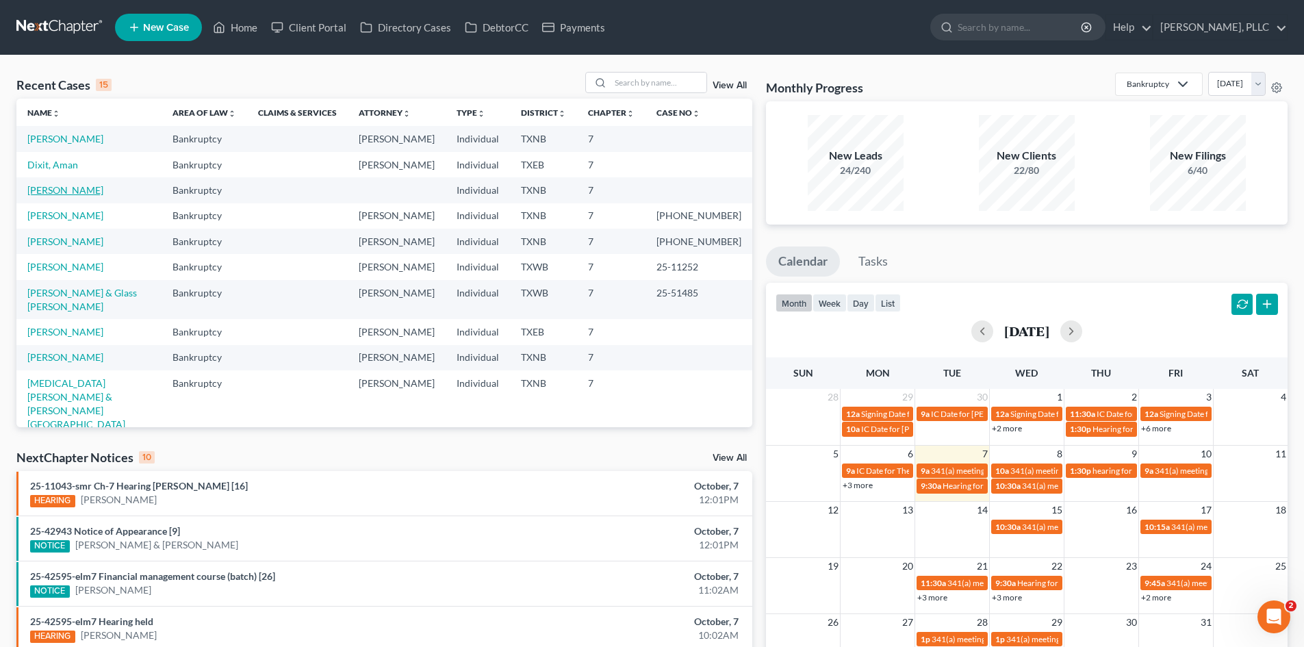
click at [55, 189] on link "[PERSON_NAME]" at bounding box center [65, 190] width 76 height 12
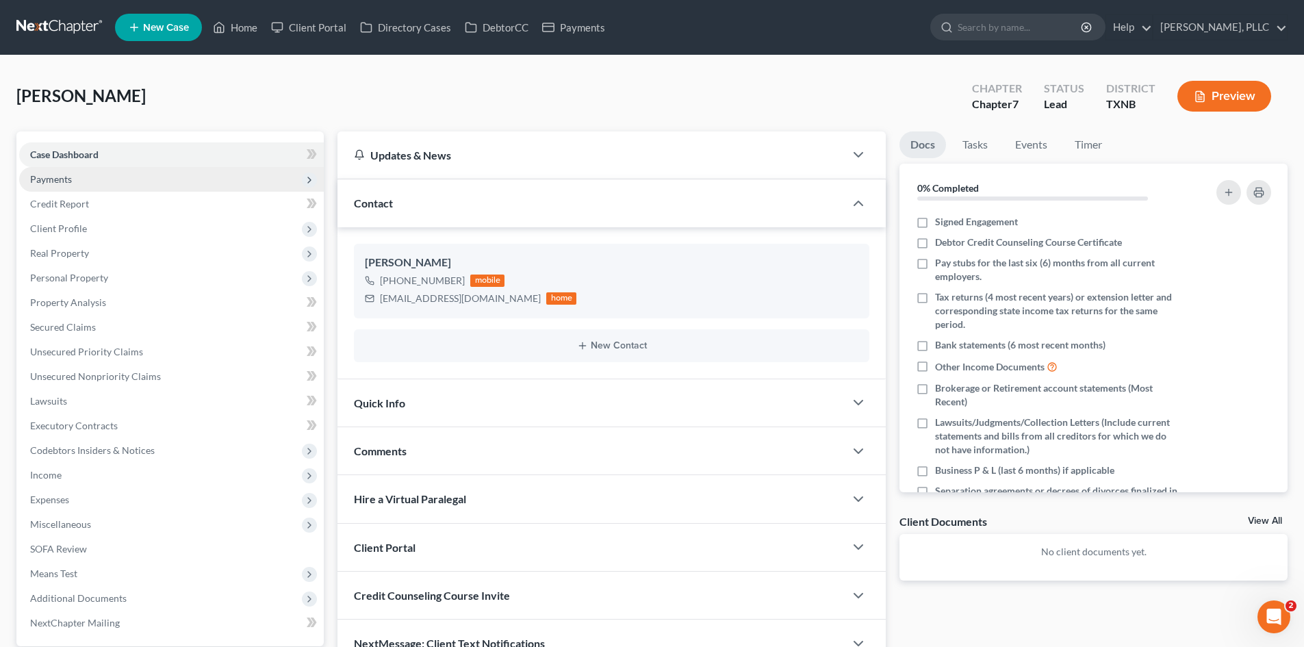
click at [98, 184] on span "Payments" at bounding box center [171, 179] width 305 height 25
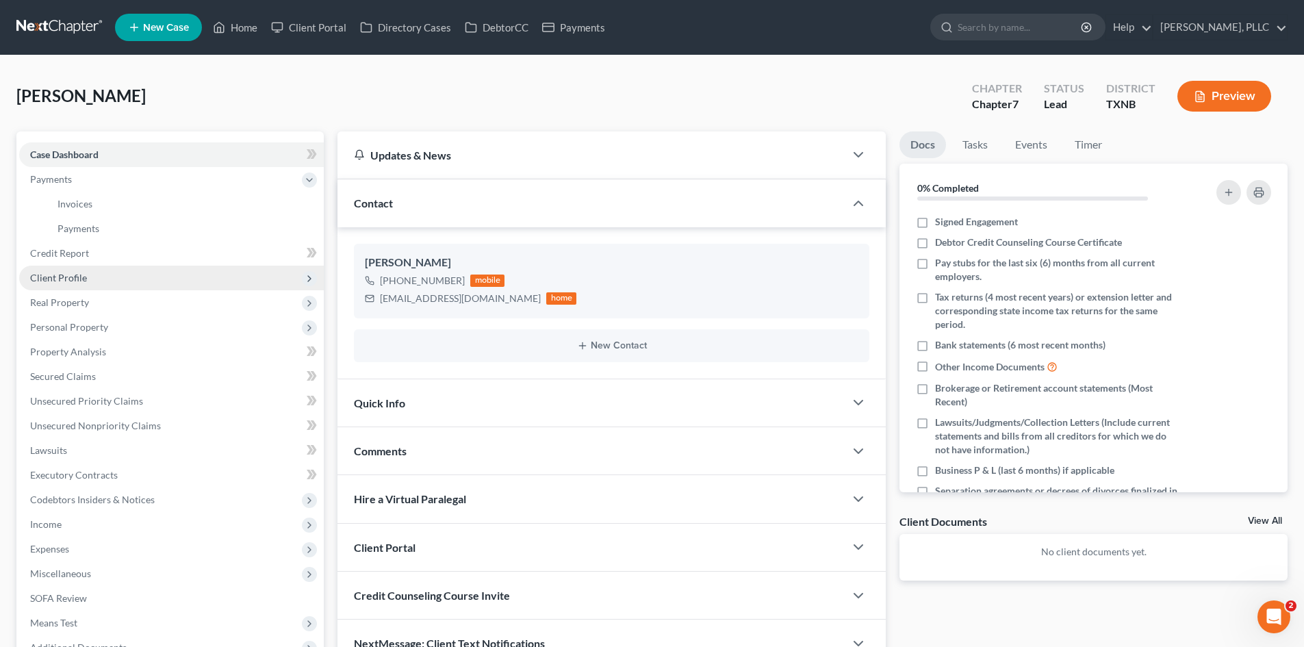
click at [123, 284] on span "Client Profile" at bounding box center [171, 278] width 305 height 25
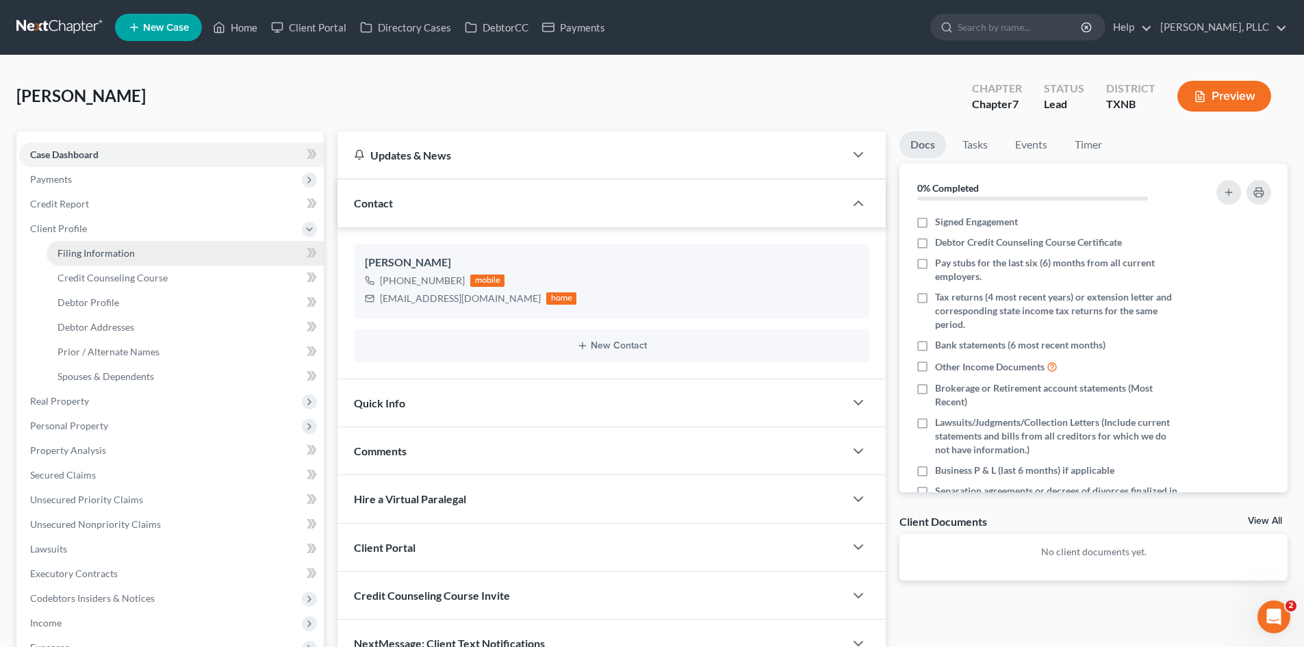
click at [107, 254] on span "Filing Information" at bounding box center [96, 253] width 77 height 12
select select "1"
select select "0"
select select "78"
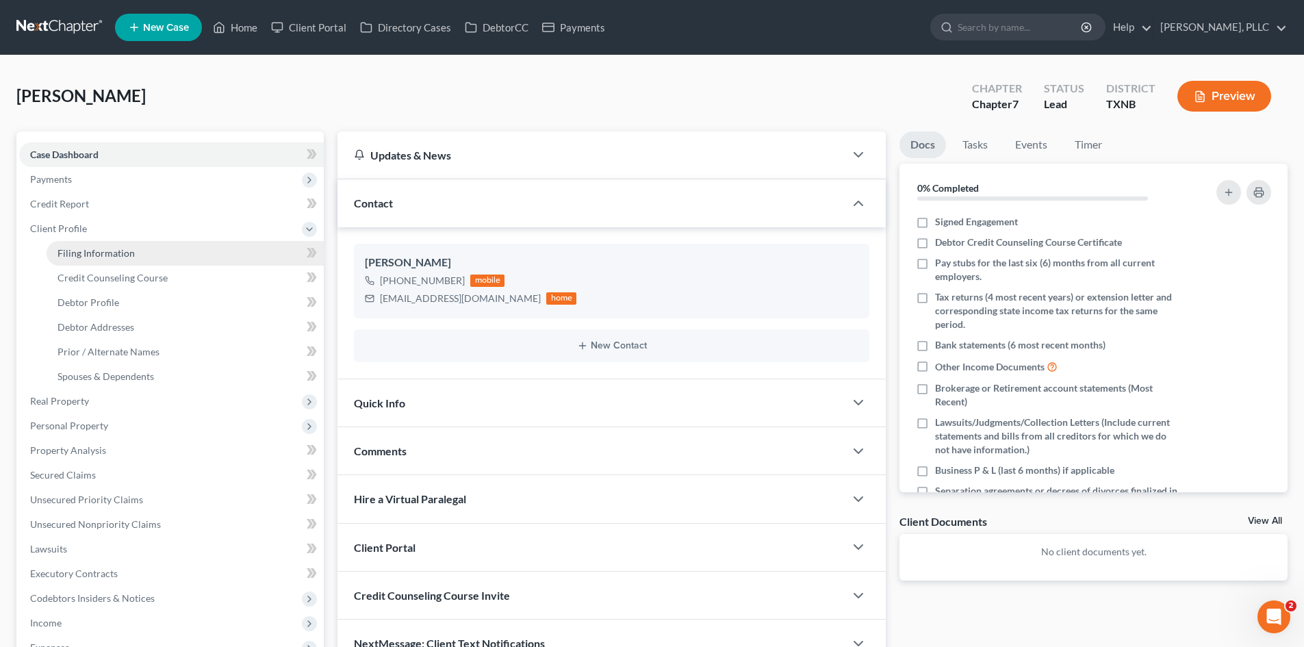
select select "45"
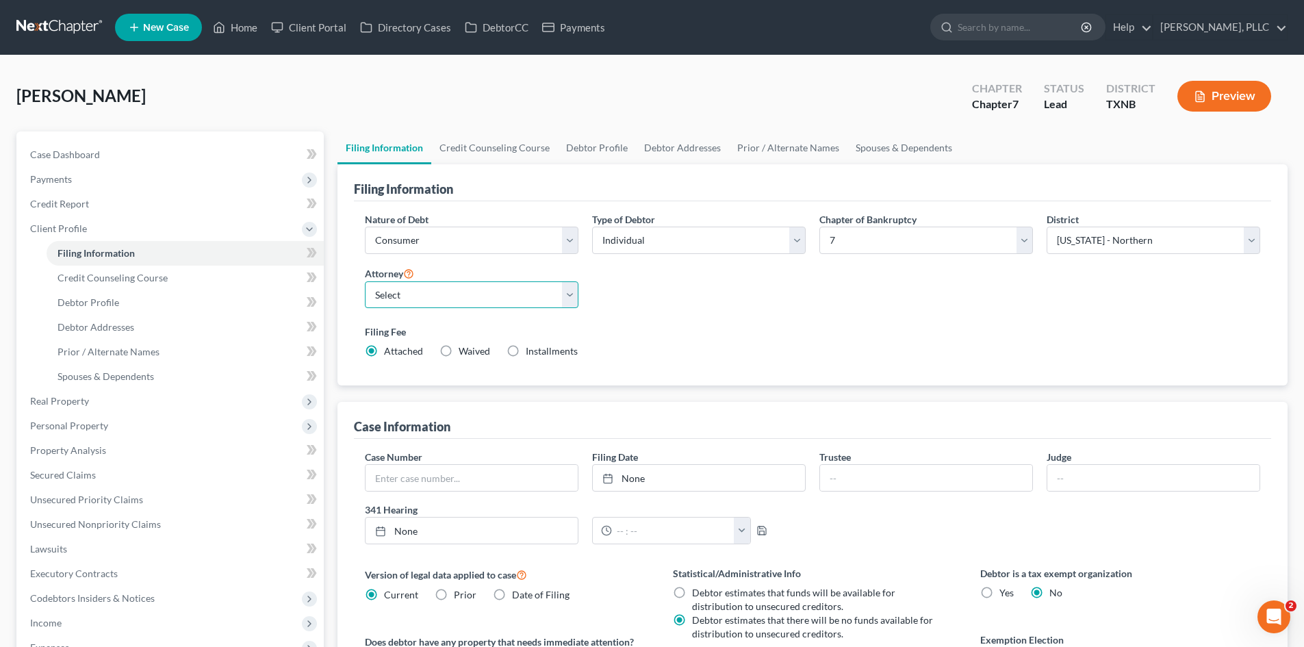
click at [448, 299] on select "Select [PERSON_NAME] - TXEB [PERSON_NAME] - [GEOGRAPHIC_DATA] [PERSON_NAME] - […" at bounding box center [472, 294] width 214 height 27
select select "1"
click at [365, 281] on select "Select [PERSON_NAME] - TXEB [PERSON_NAME] - [GEOGRAPHIC_DATA] [PERSON_NAME] - […" at bounding box center [472, 294] width 214 height 27
click at [246, 28] on link "Home" at bounding box center [235, 27] width 58 height 25
click at [232, 27] on link "Home" at bounding box center [235, 27] width 58 height 25
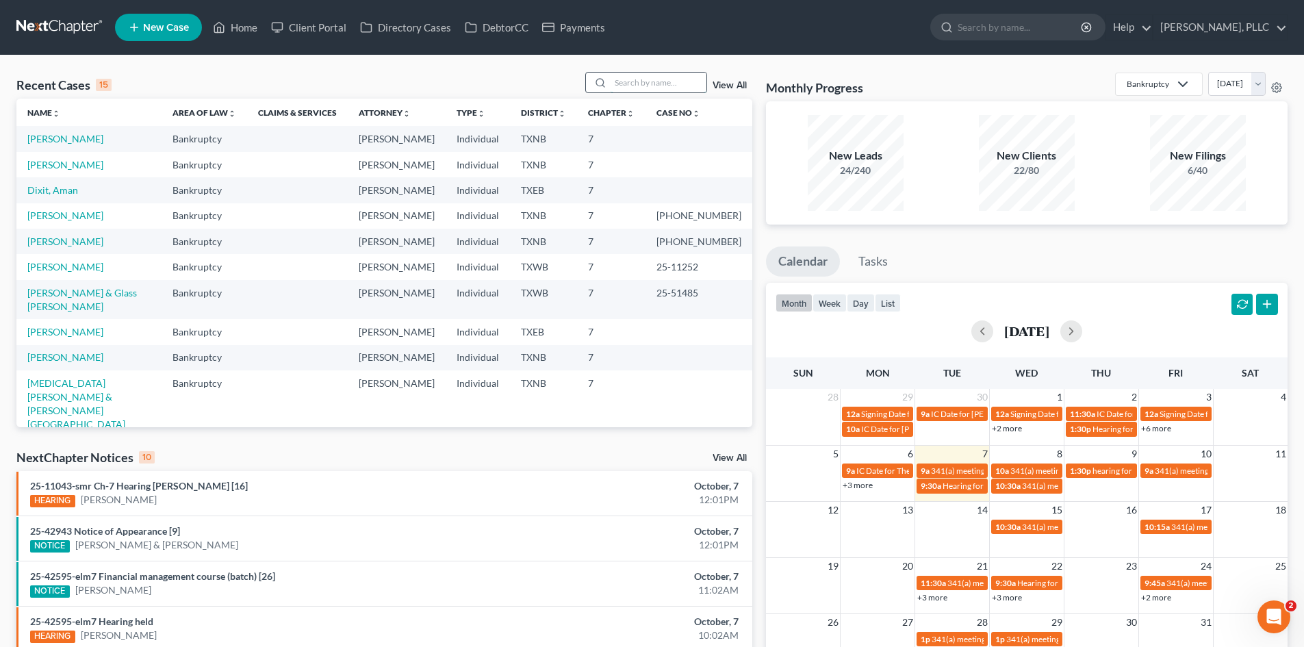
click at [634, 84] on input "search" at bounding box center [659, 83] width 96 height 20
type input "[PERSON_NAME]"
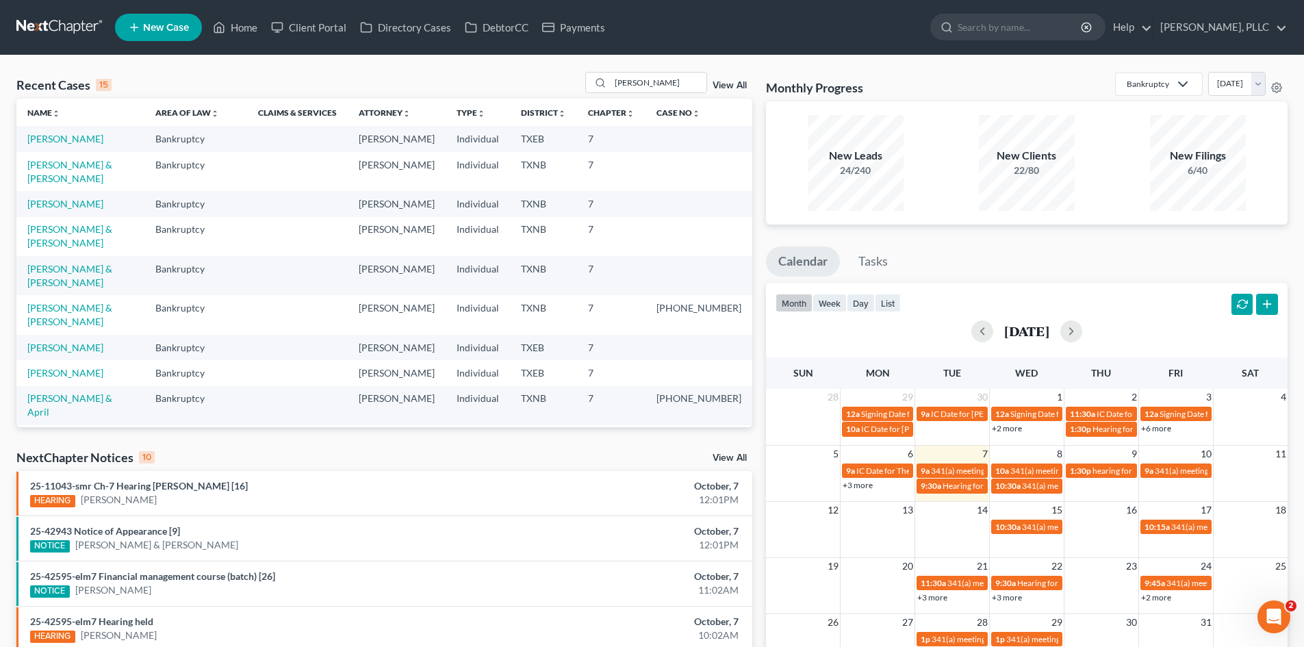
click at [69, 432] on link "[PERSON_NAME]" at bounding box center [65, 438] width 76 height 12
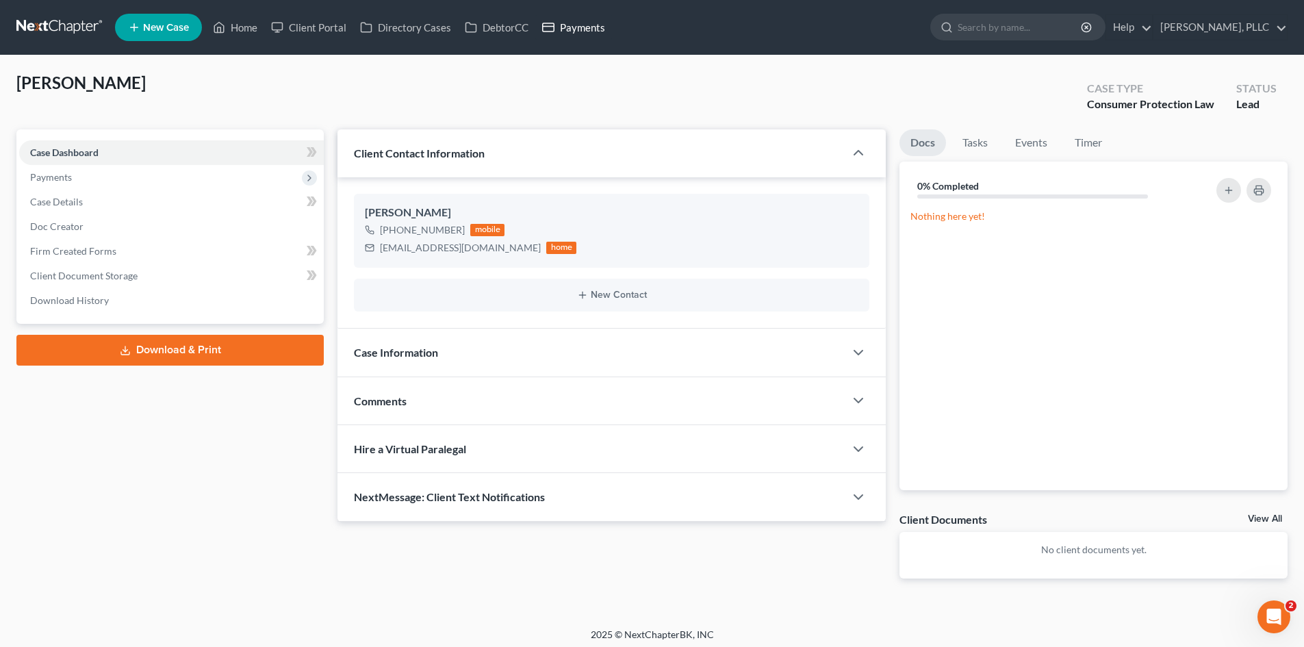
click at [575, 33] on link "Payments" at bounding box center [573, 27] width 77 height 25
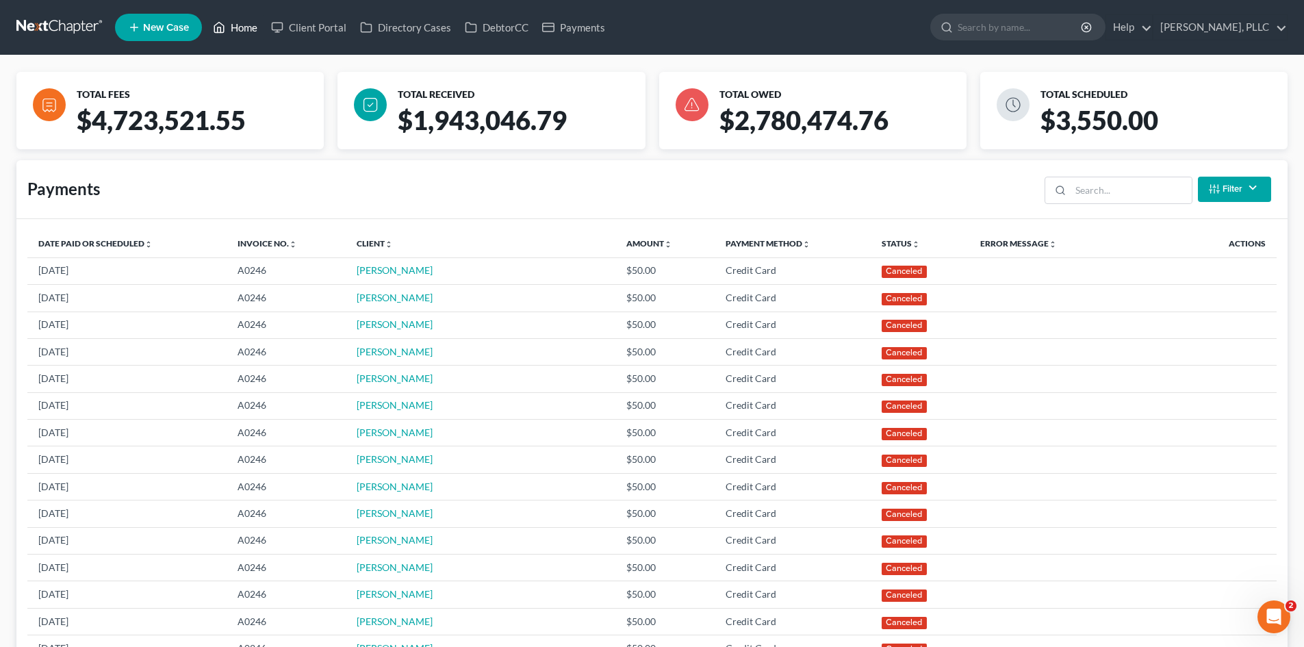
click at [223, 29] on icon at bounding box center [219, 27] width 12 height 16
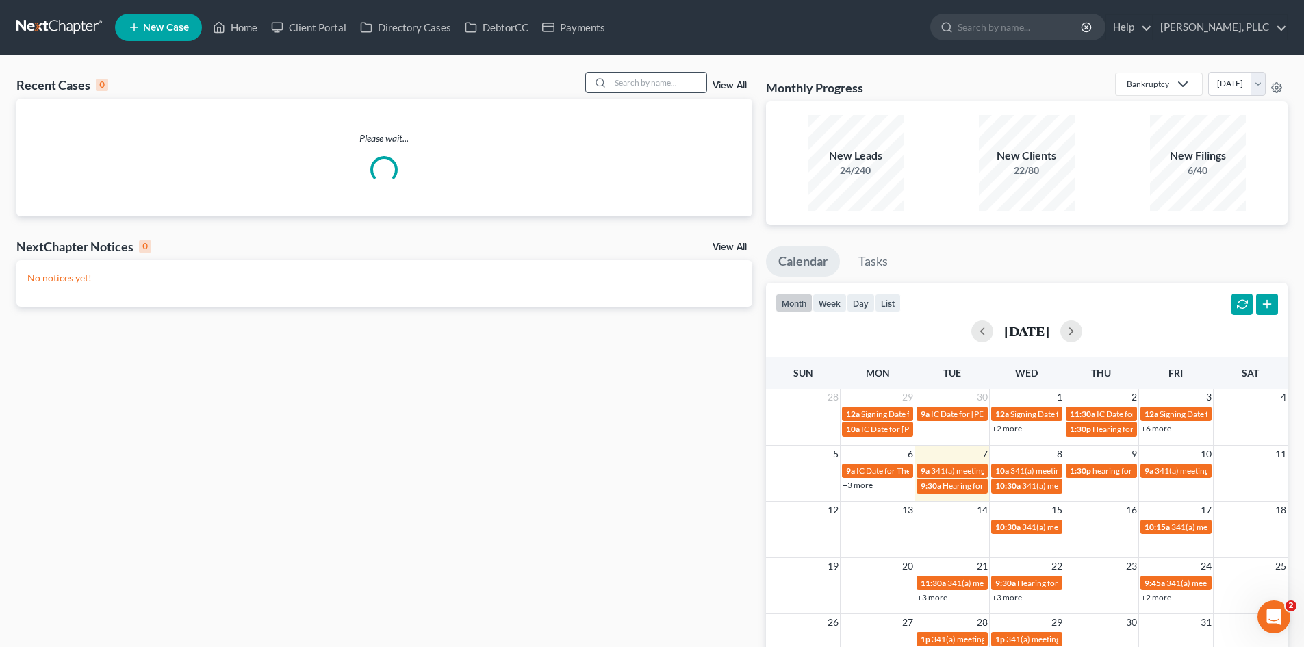
click at [657, 83] on input "search" at bounding box center [659, 83] width 96 height 20
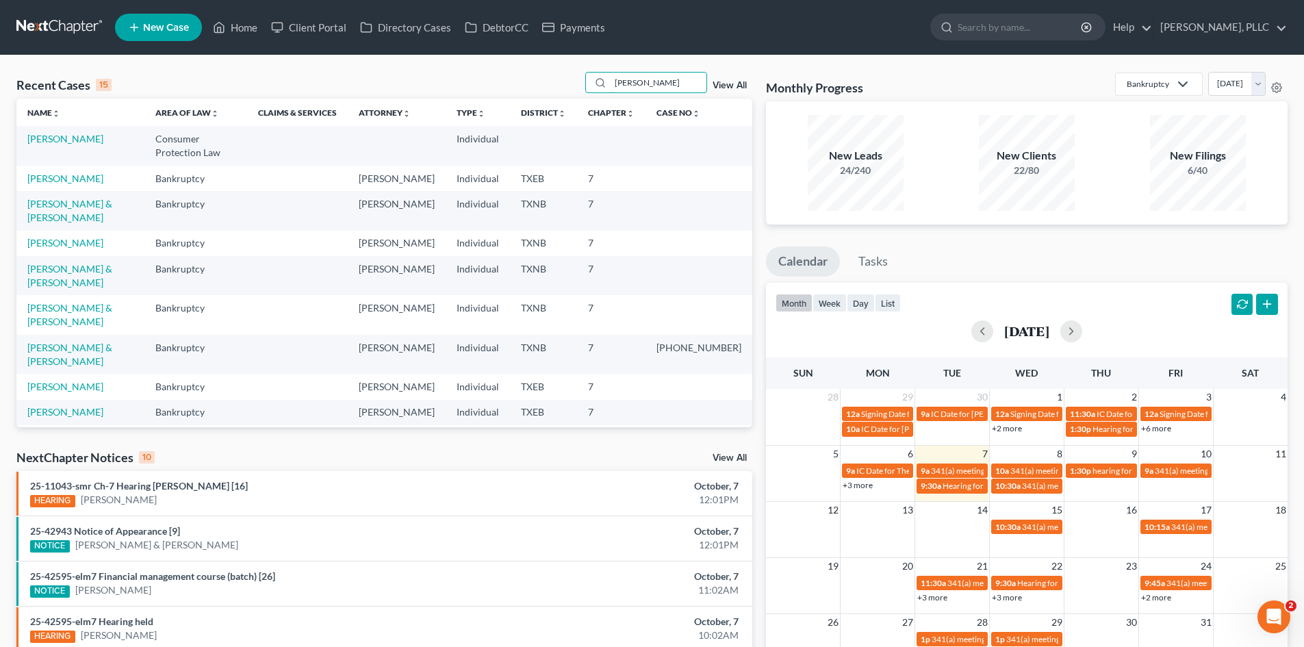
type input "[PERSON_NAME]"
click at [84, 171] on td "[PERSON_NAME]" at bounding box center [80, 178] width 128 height 25
click at [83, 173] on link "[PERSON_NAME]" at bounding box center [65, 179] width 76 height 12
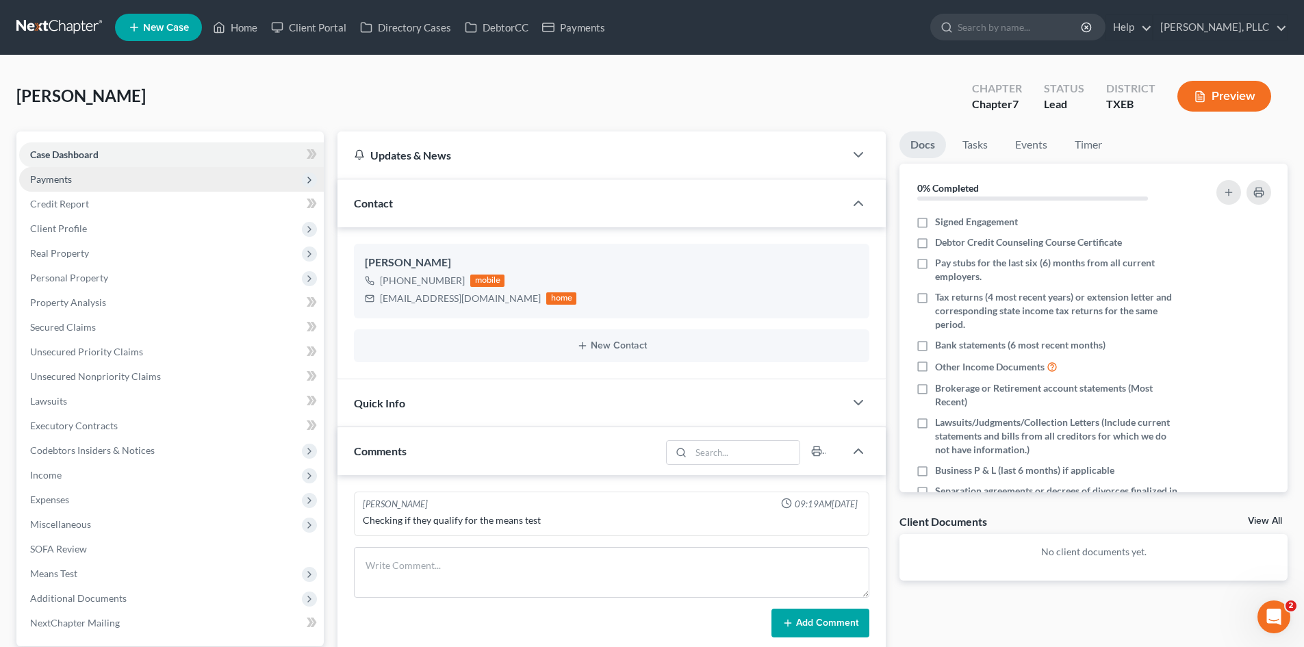
click at [89, 177] on span "Payments" at bounding box center [171, 179] width 305 height 25
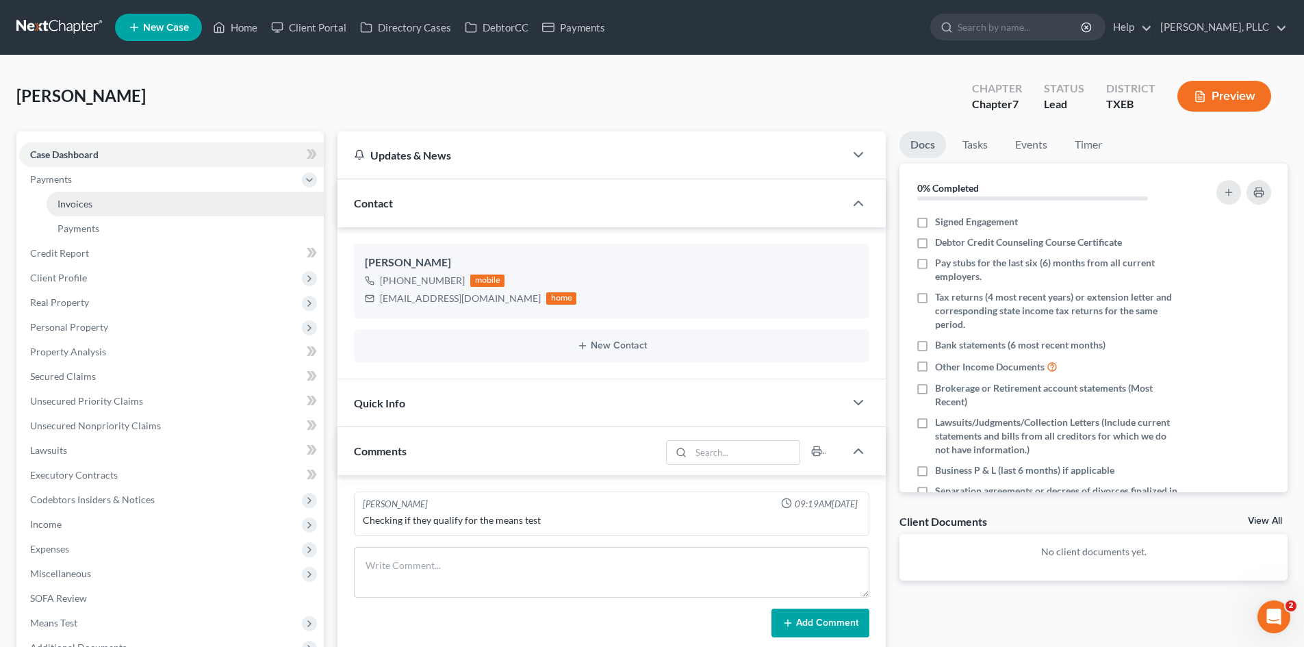
click at [100, 199] on link "Invoices" at bounding box center [185, 204] width 277 height 25
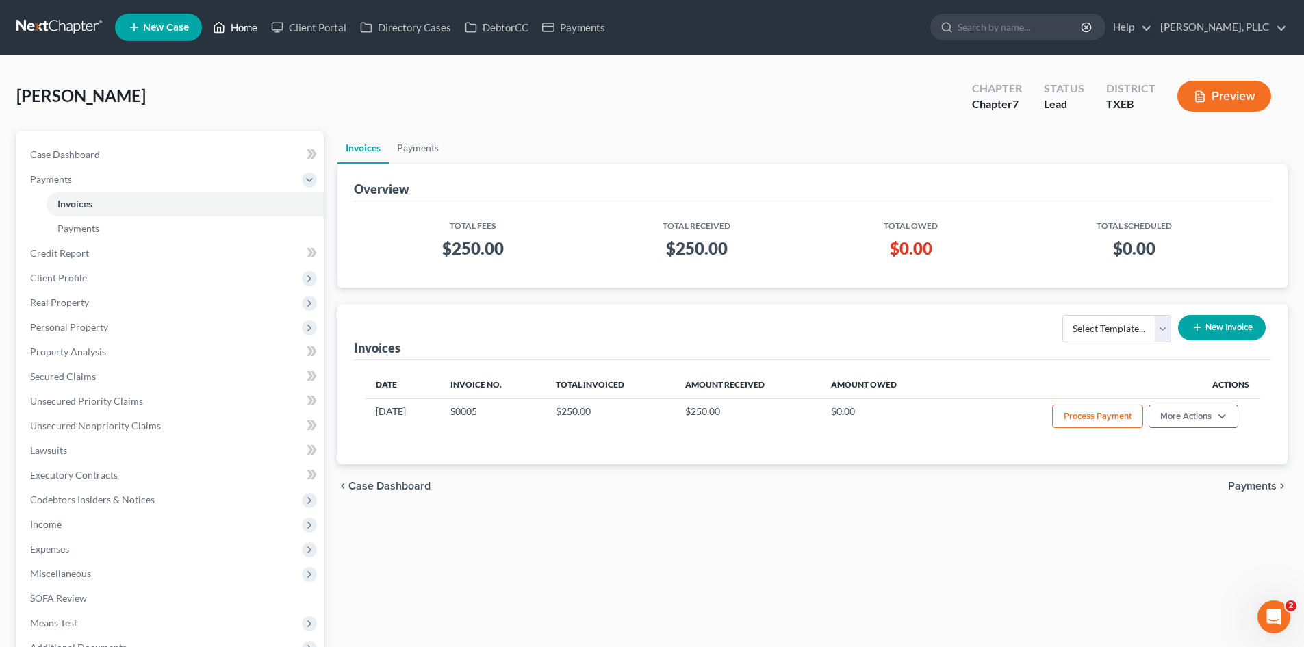
click at [262, 22] on link "Home" at bounding box center [235, 27] width 58 height 25
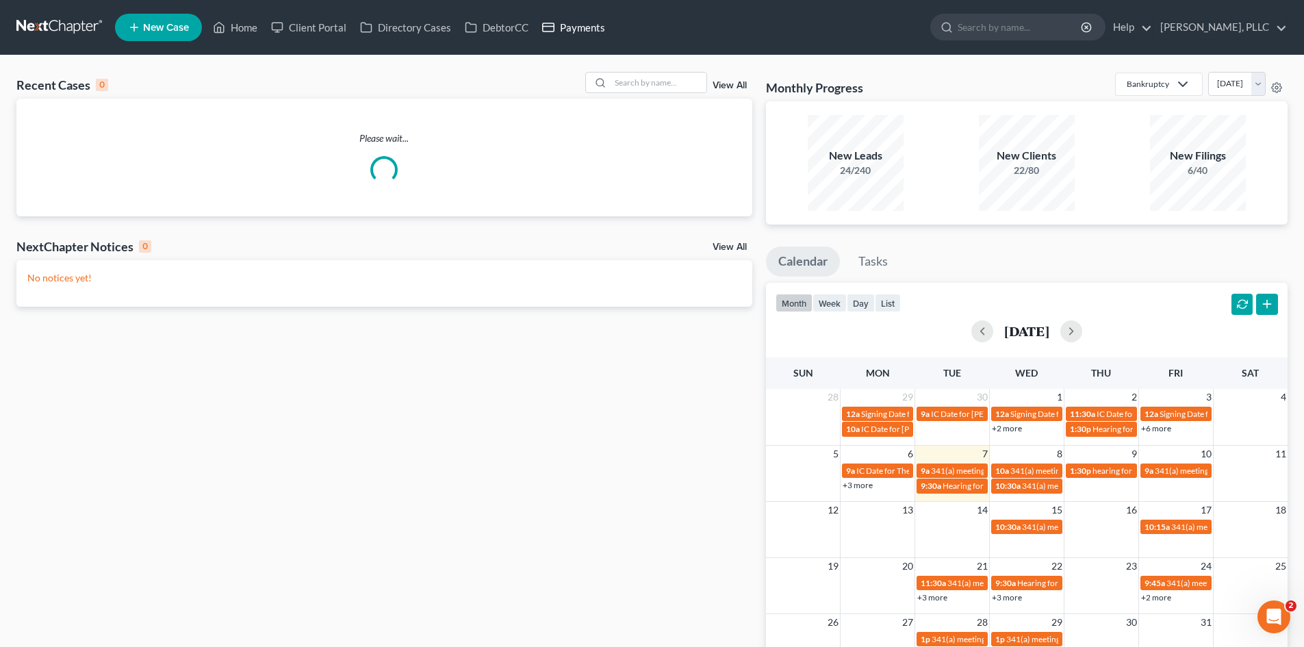
click at [574, 37] on link "Payments" at bounding box center [573, 27] width 77 height 25
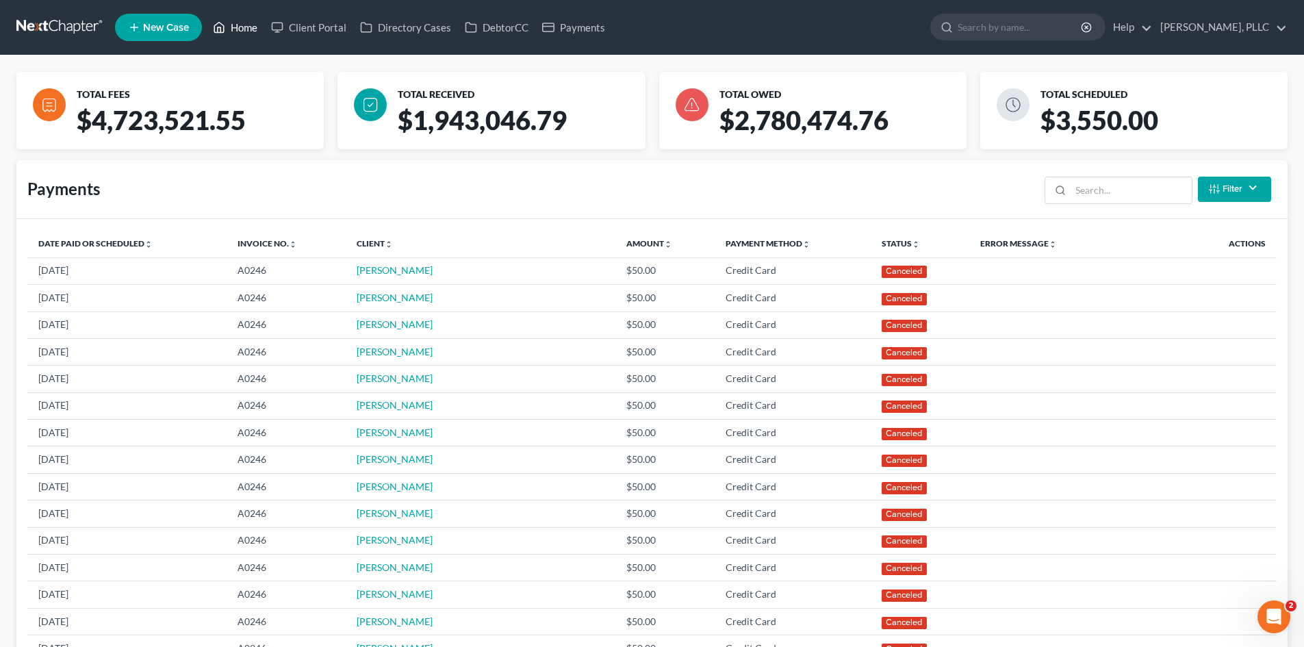
click at [243, 26] on link "Home" at bounding box center [235, 27] width 58 height 25
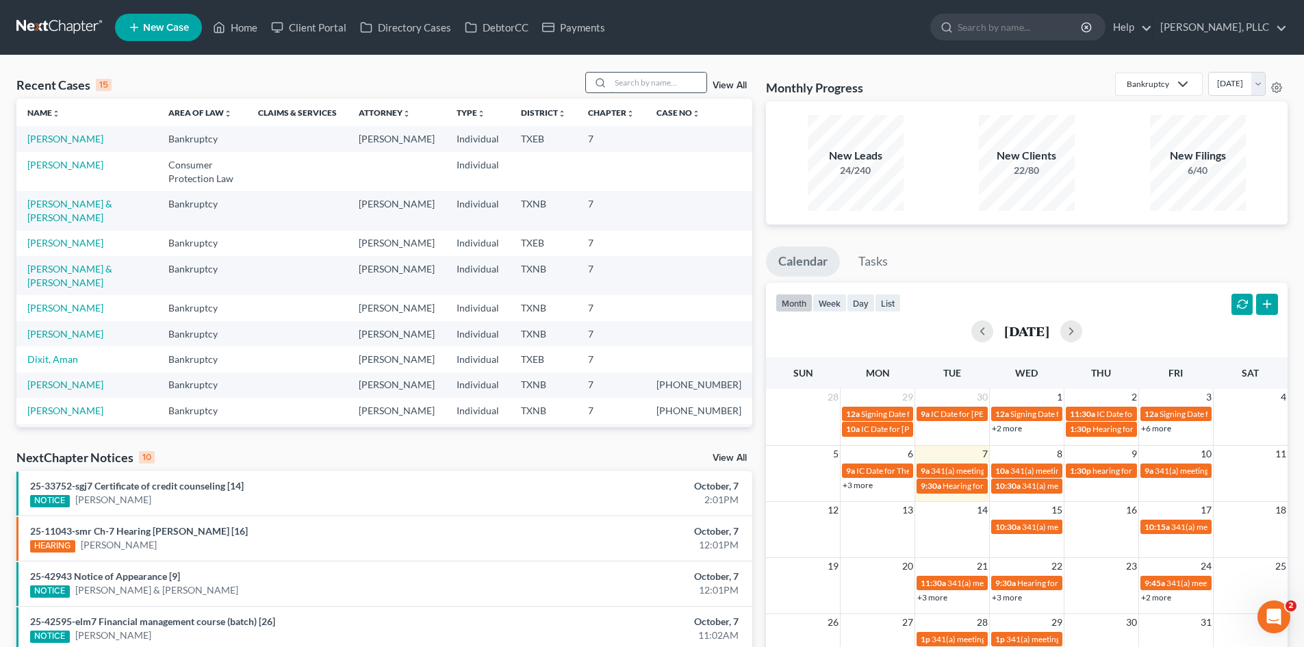
click at [668, 80] on input "search" at bounding box center [659, 83] width 96 height 20
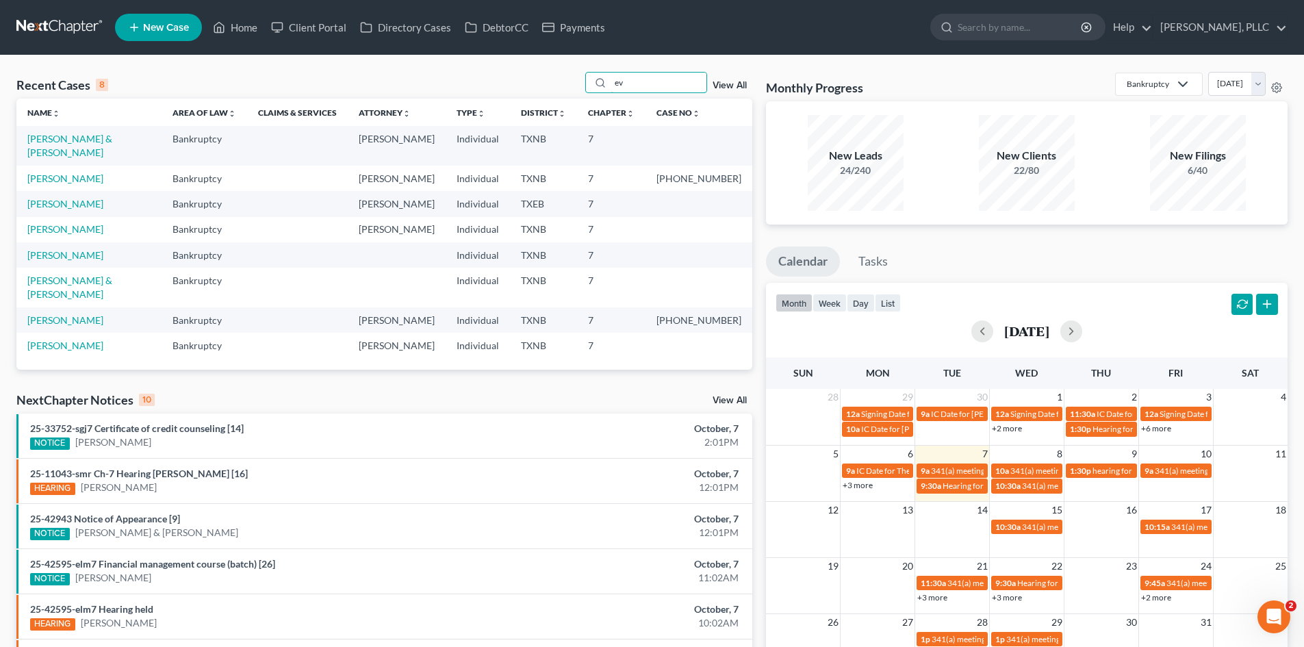
type input "e"
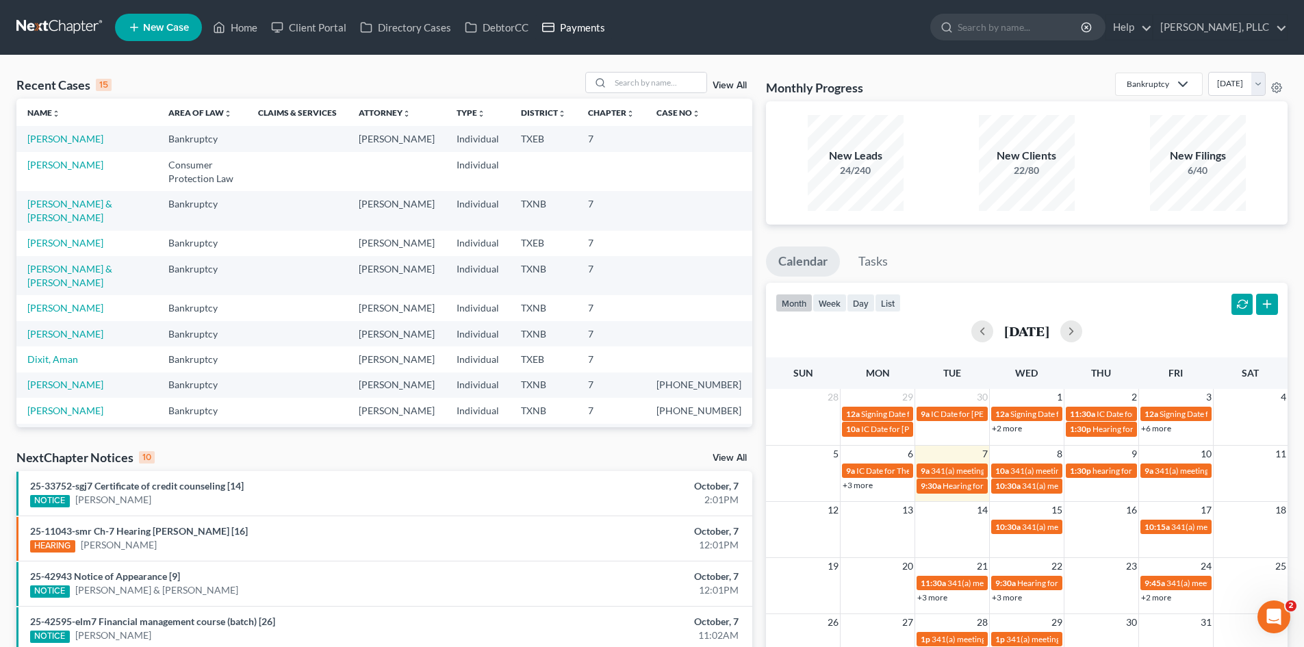
click at [605, 29] on link "Payments" at bounding box center [573, 27] width 77 height 25
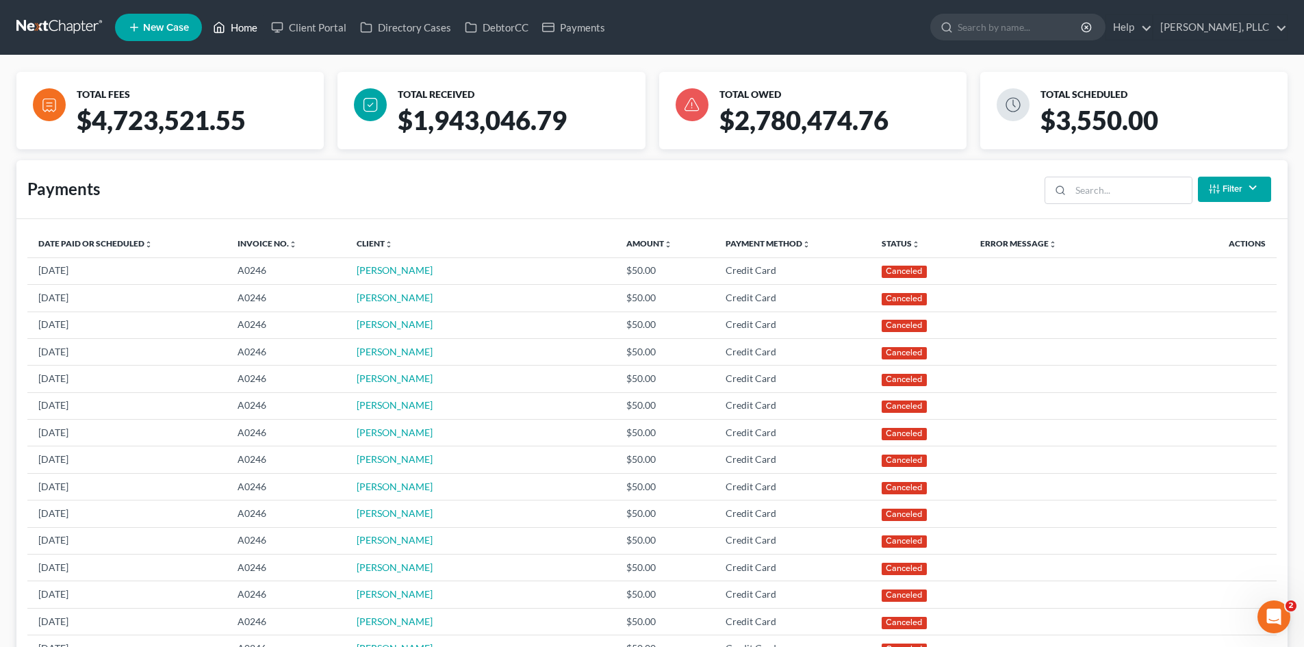
click at [264, 23] on link "Home" at bounding box center [235, 27] width 58 height 25
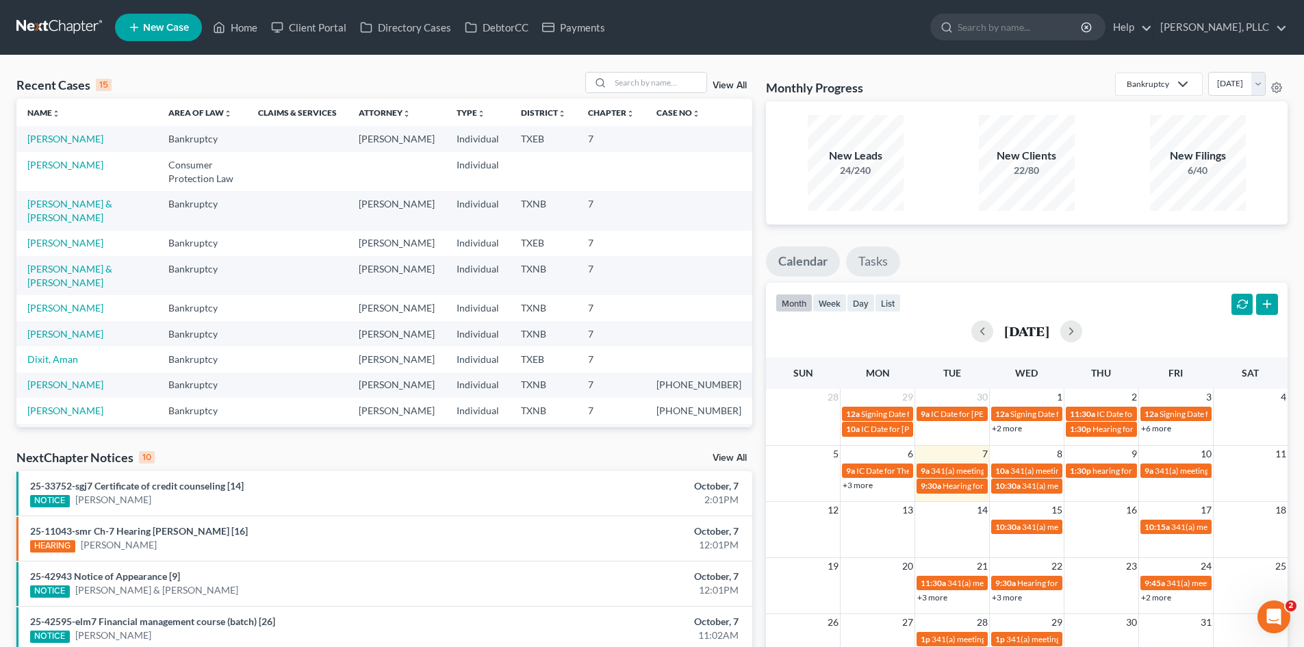
click at [874, 266] on link "Tasks" at bounding box center [873, 261] width 54 height 30
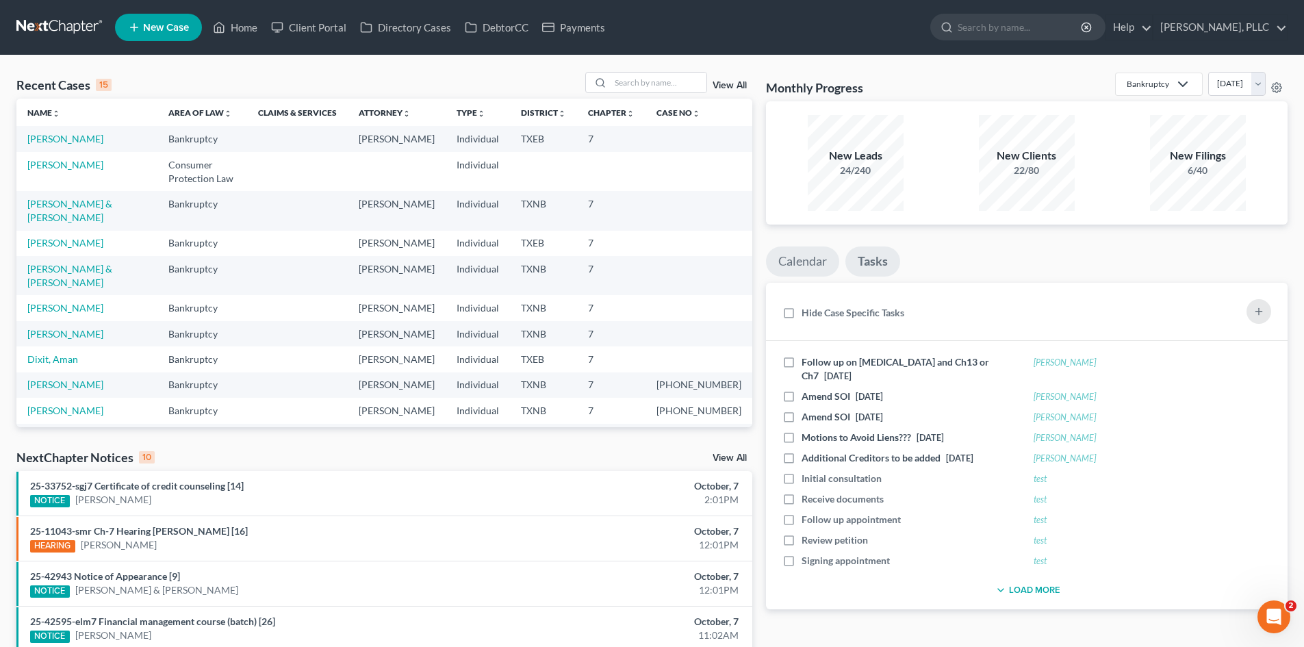
click at [816, 270] on link "Calendar" at bounding box center [802, 261] width 73 height 30
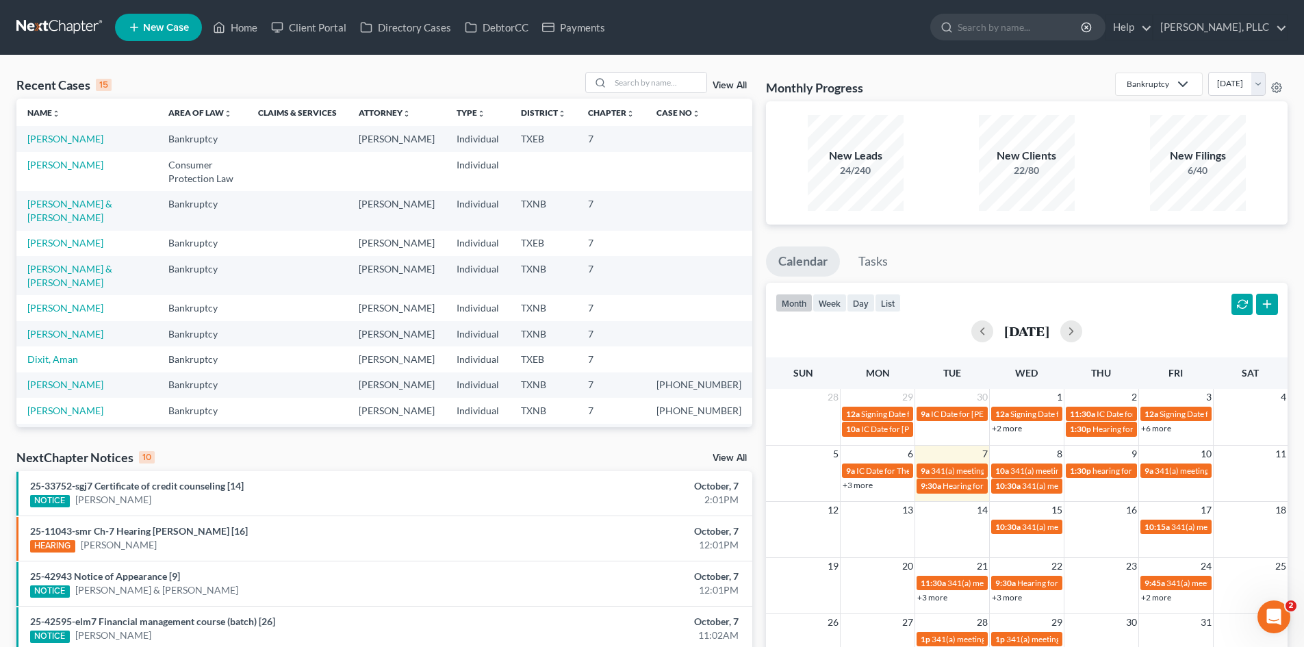
click at [959, 240] on div "Monthly Progress Bankruptcy Bankruptcy Consumer Protection Law [DATE] [DATE] [D…" at bounding box center [1026, 522] width 535 height 900
